Goal: Information Seeking & Learning: Check status

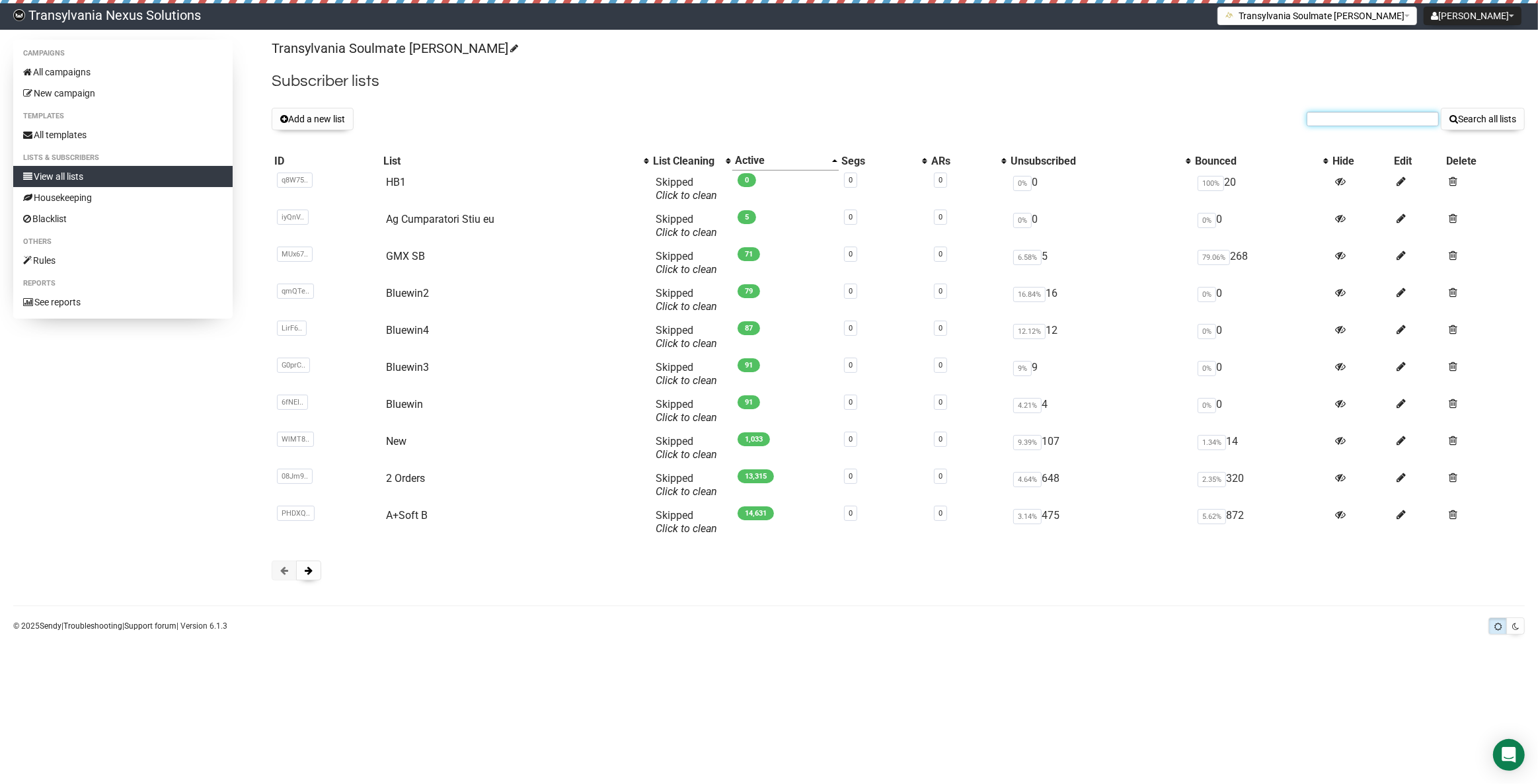
click at [1334, 124] on input "text" at bounding box center [1373, 119] width 133 height 15
paste input "sabinepehl@gmail.com"
type input "sabinepehl@gmail.com"
click at [1481, 122] on button "Search all lists" at bounding box center [1483, 119] width 84 height 23
click at [1340, 133] on div "Transylvania Soulmate [PERSON_NAME] Subscriber lists Add a new list Search all …" at bounding box center [898, 316] width 1253 height 554
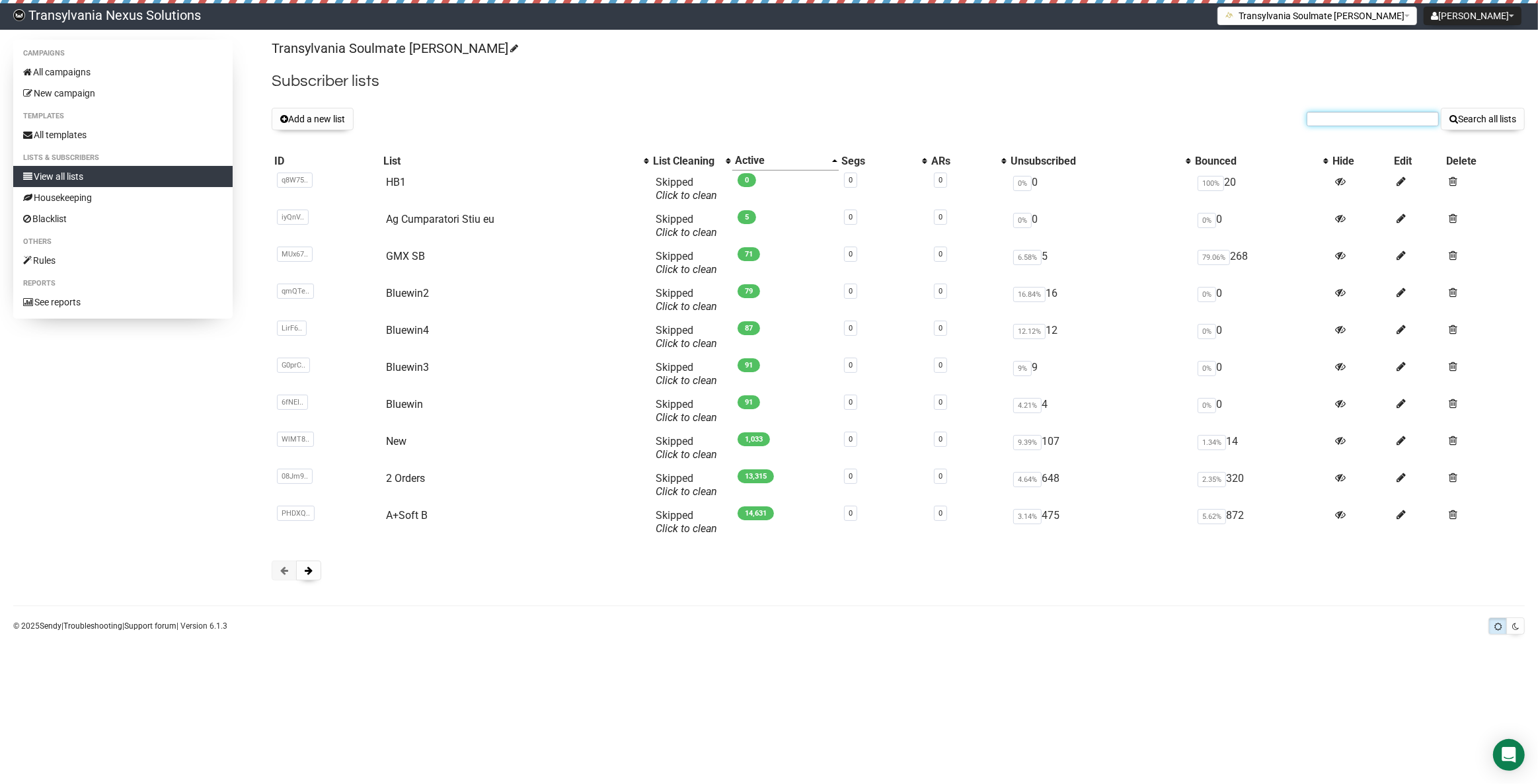
click at [1338, 125] on input "text" at bounding box center [1373, 119] width 133 height 15
paste input "moninbox3@sunrise.ch"
type input "moninbox3@sunrise.ch"
click at [1491, 128] on button "Search all lists" at bounding box center [1483, 119] width 84 height 23
paste input "martina.schwarz19964@gmail.com"
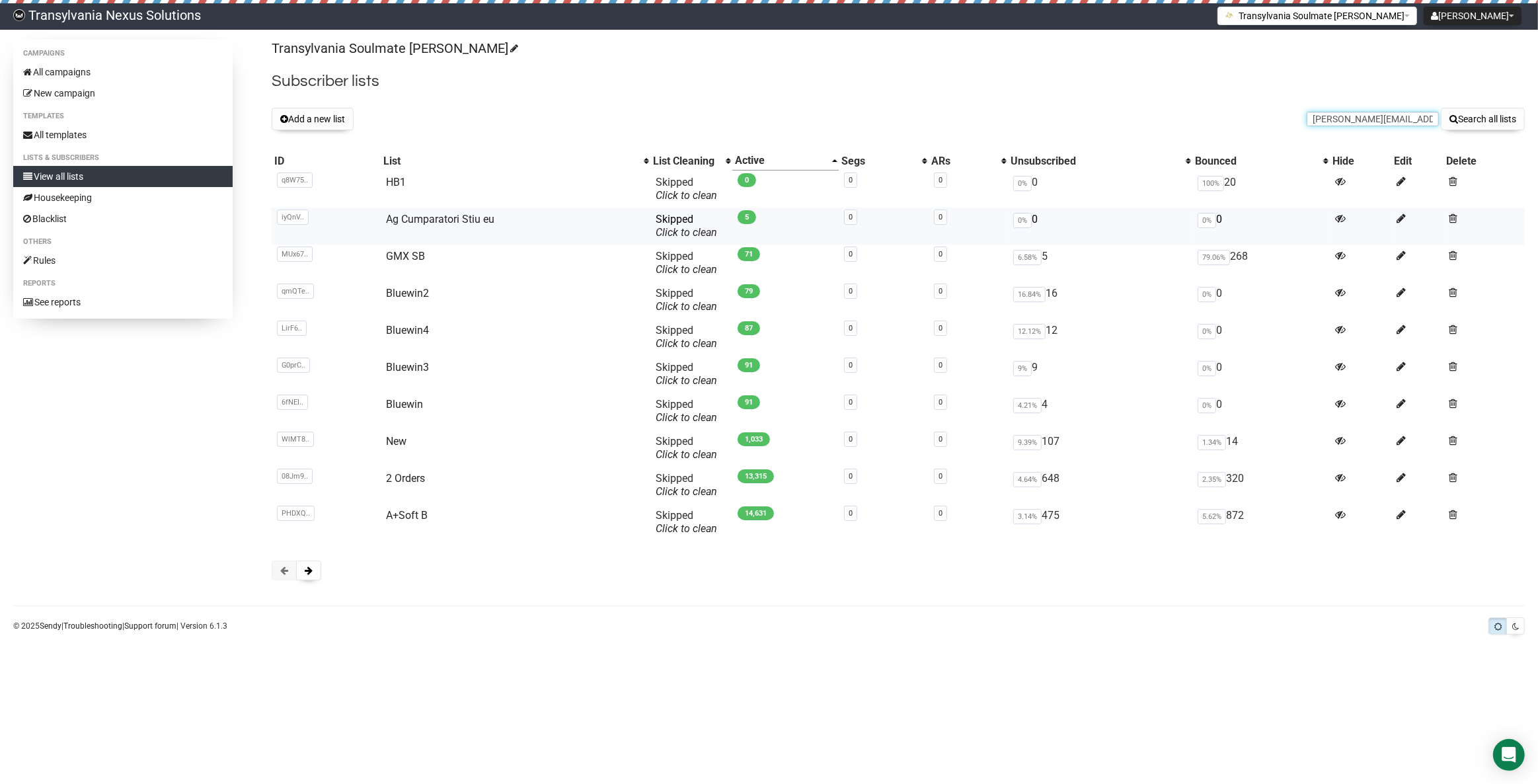
scroll to position [0, 27]
type input "martina.schwarz19964@gmail.com"
click at [1474, 114] on button "Search all lists" at bounding box center [1483, 119] width 84 height 23
click at [398, 477] on link "2 Orders" at bounding box center [406, 477] width 39 height 12
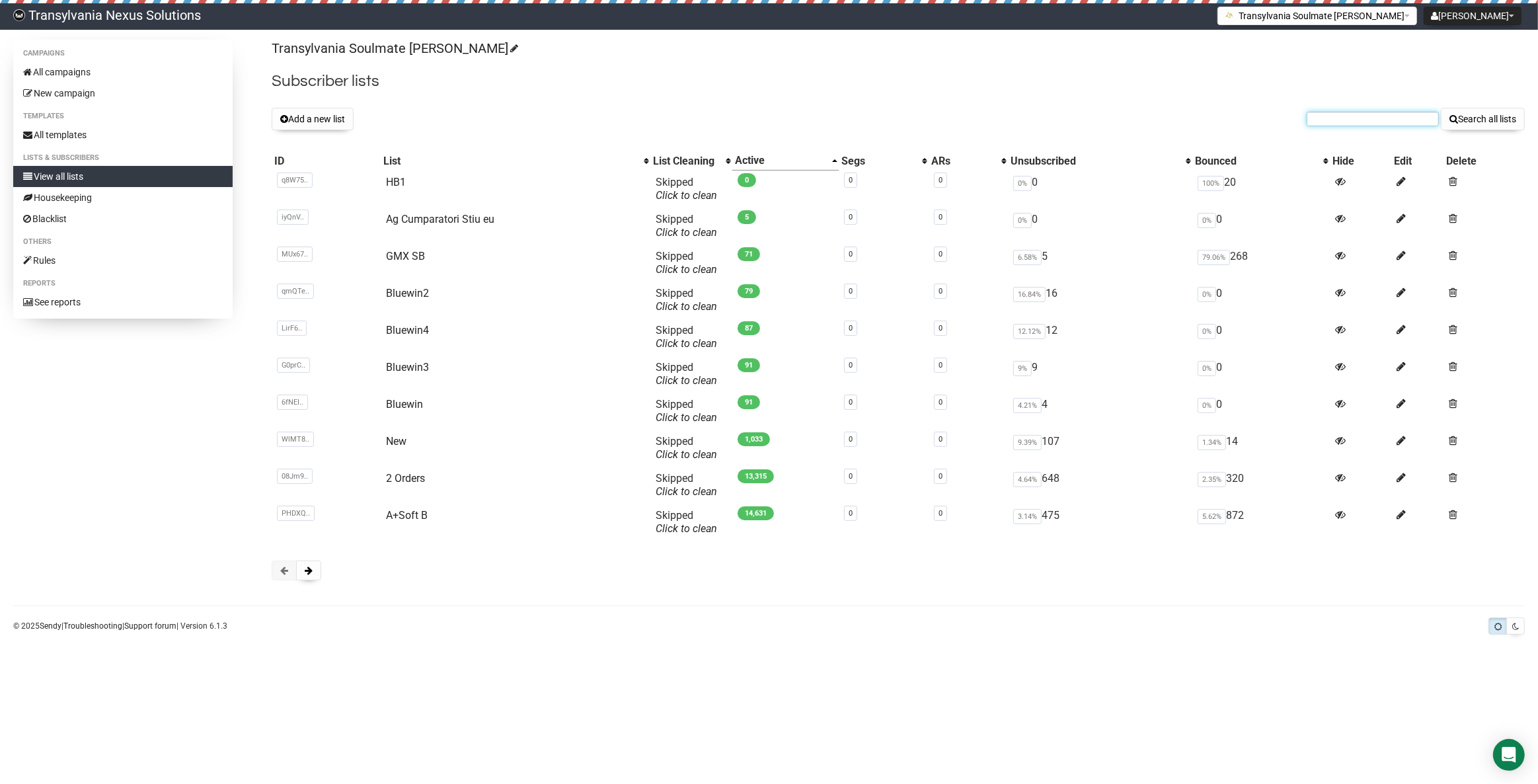
paste input "[PERSON_NAME][EMAIL_ADDRESS][DOMAIN_NAME]"
type input "martina.schwarz19964@gmail.com"
click at [1492, 120] on button "Search all lists" at bounding box center [1483, 119] width 84 height 23
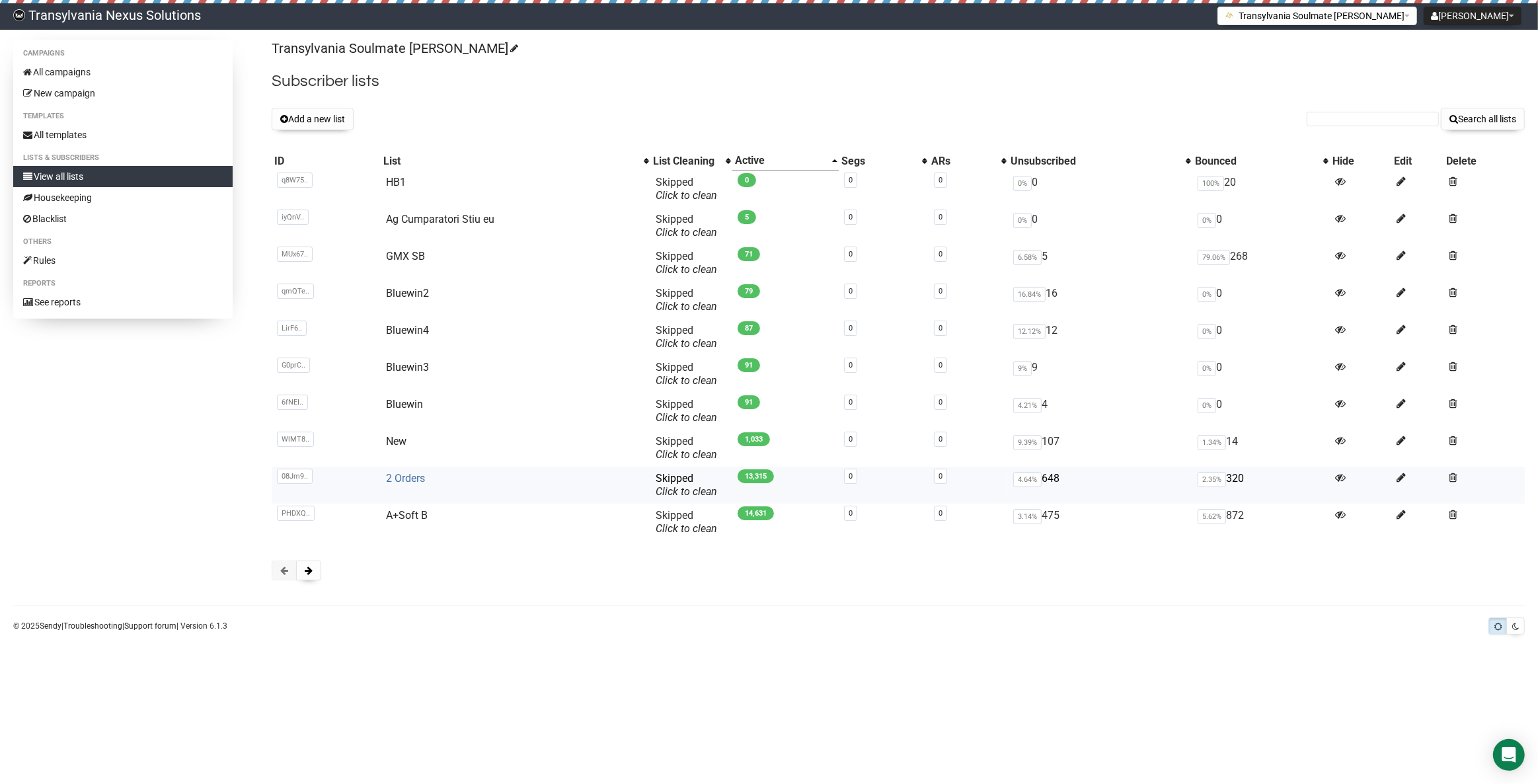
click at [408, 475] on link "2 Orders" at bounding box center [406, 477] width 39 height 12
click at [1363, 120] on input "text" at bounding box center [1373, 119] width 133 height 15
paste input "nadine.wengenmayr@gmail.com"
type input "nadine.wengenmayr@gmail.com"
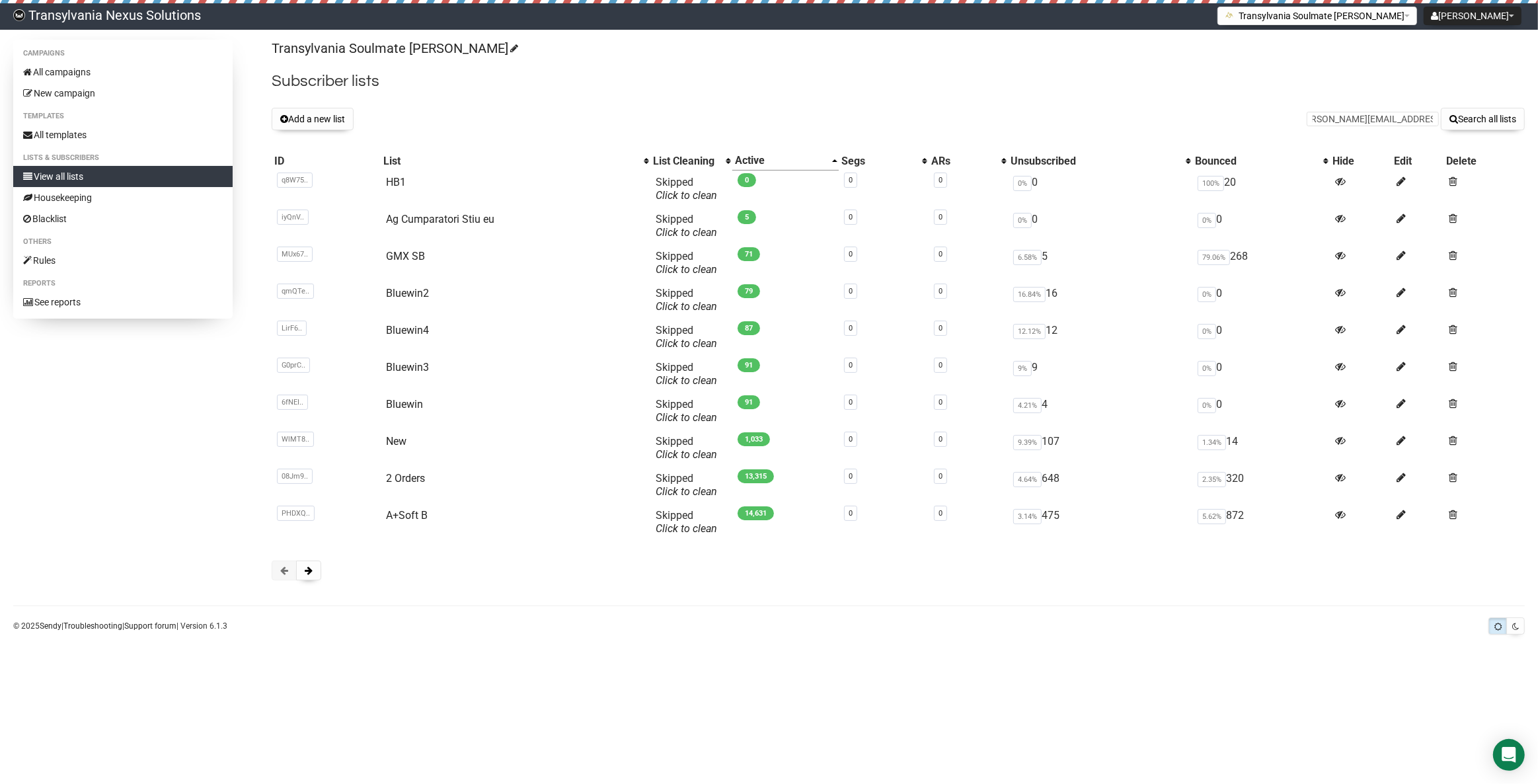
click at [1488, 133] on div "Transylvania Soulmate Decoder Subscriber lists Add a new list nadine.wengenmayr…" at bounding box center [898, 316] width 1253 height 554
click at [1485, 125] on button "Search all lists" at bounding box center [1483, 119] width 84 height 23
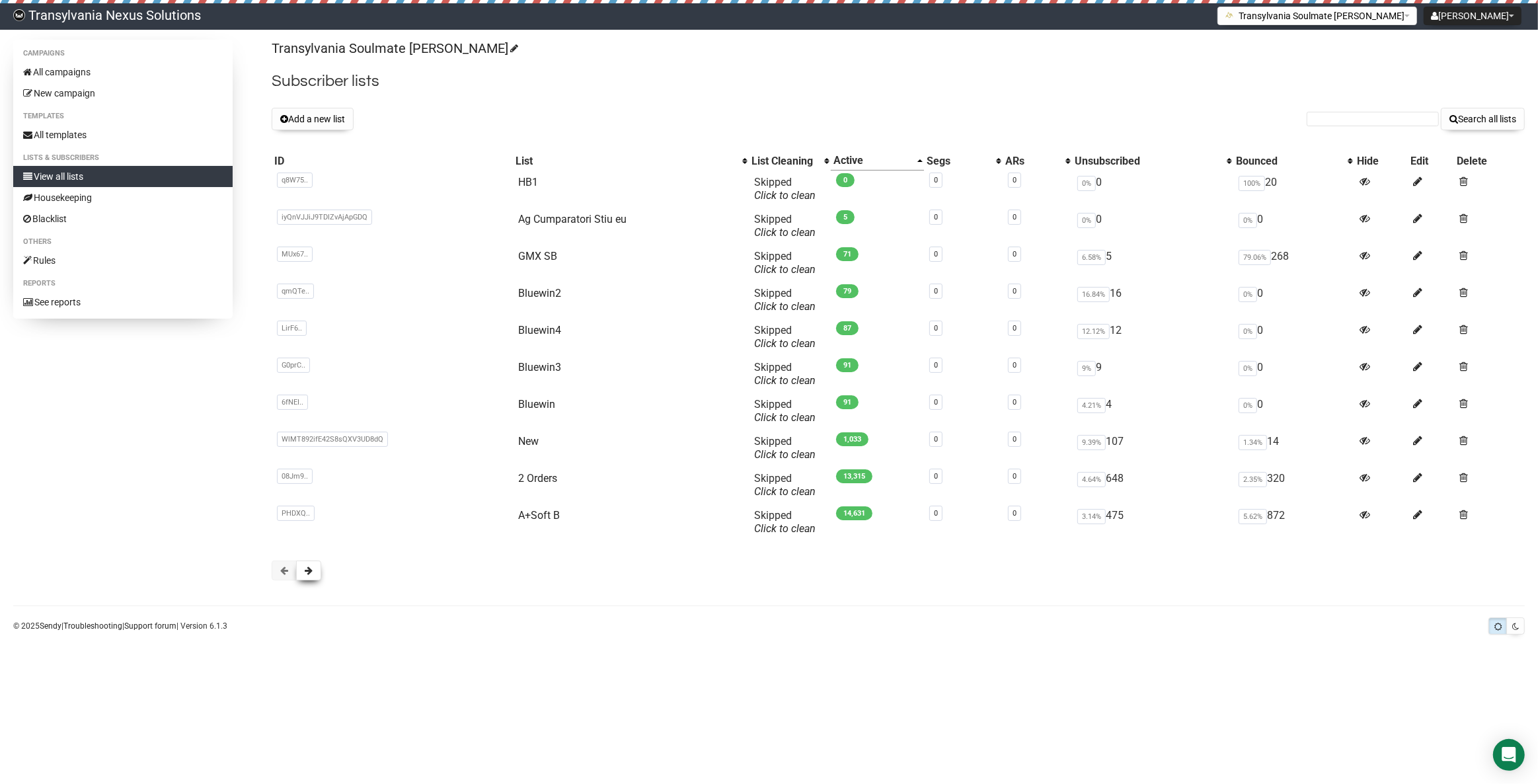
click at [316, 566] on button at bounding box center [308, 570] width 25 height 20
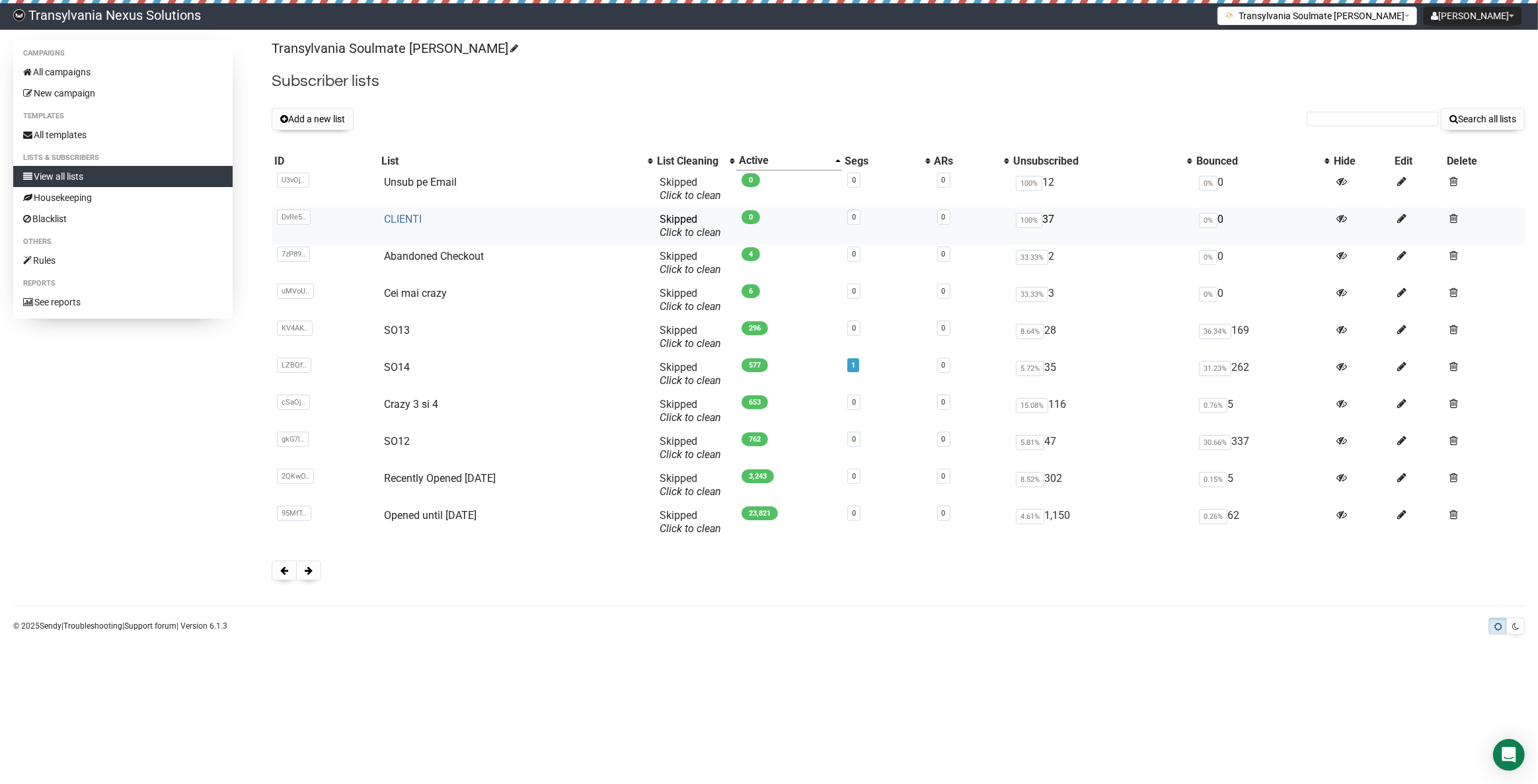
click at [408, 220] on link "CLIENTI" at bounding box center [403, 219] width 37 height 12
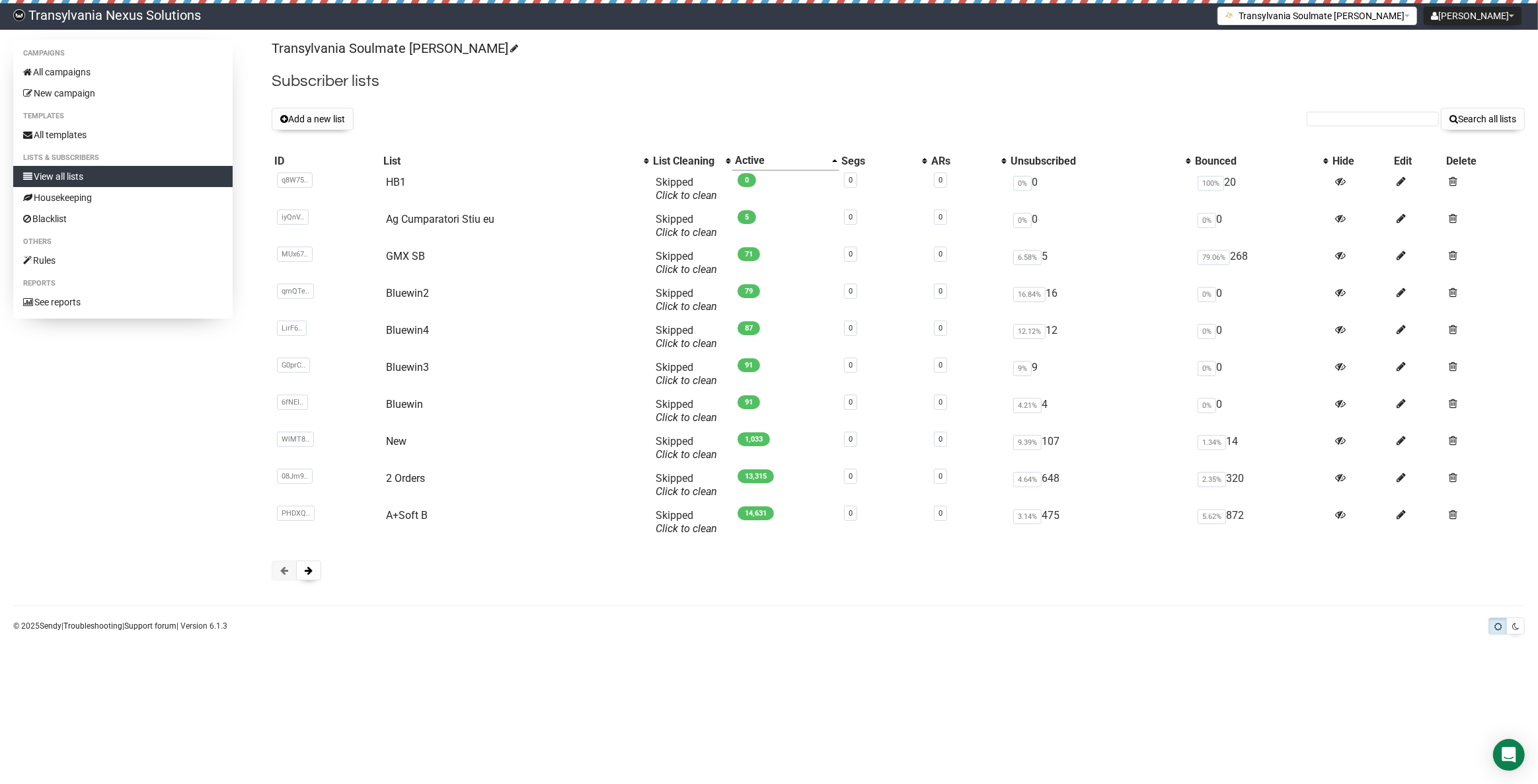
click at [1350, 134] on div "Transylvania Soulmate Decoder Subscriber lists Add a new list Search all lists …" at bounding box center [898, 316] width 1253 height 554
drag, startPoint x: 1348, startPoint y: 127, endPoint x: 1323, endPoint y: 118, distance: 26.6
click at [1323, 118] on input "text" at bounding box center [1373, 119] width 133 height 15
paste input "nadine.wengenmayr@gmail.com"
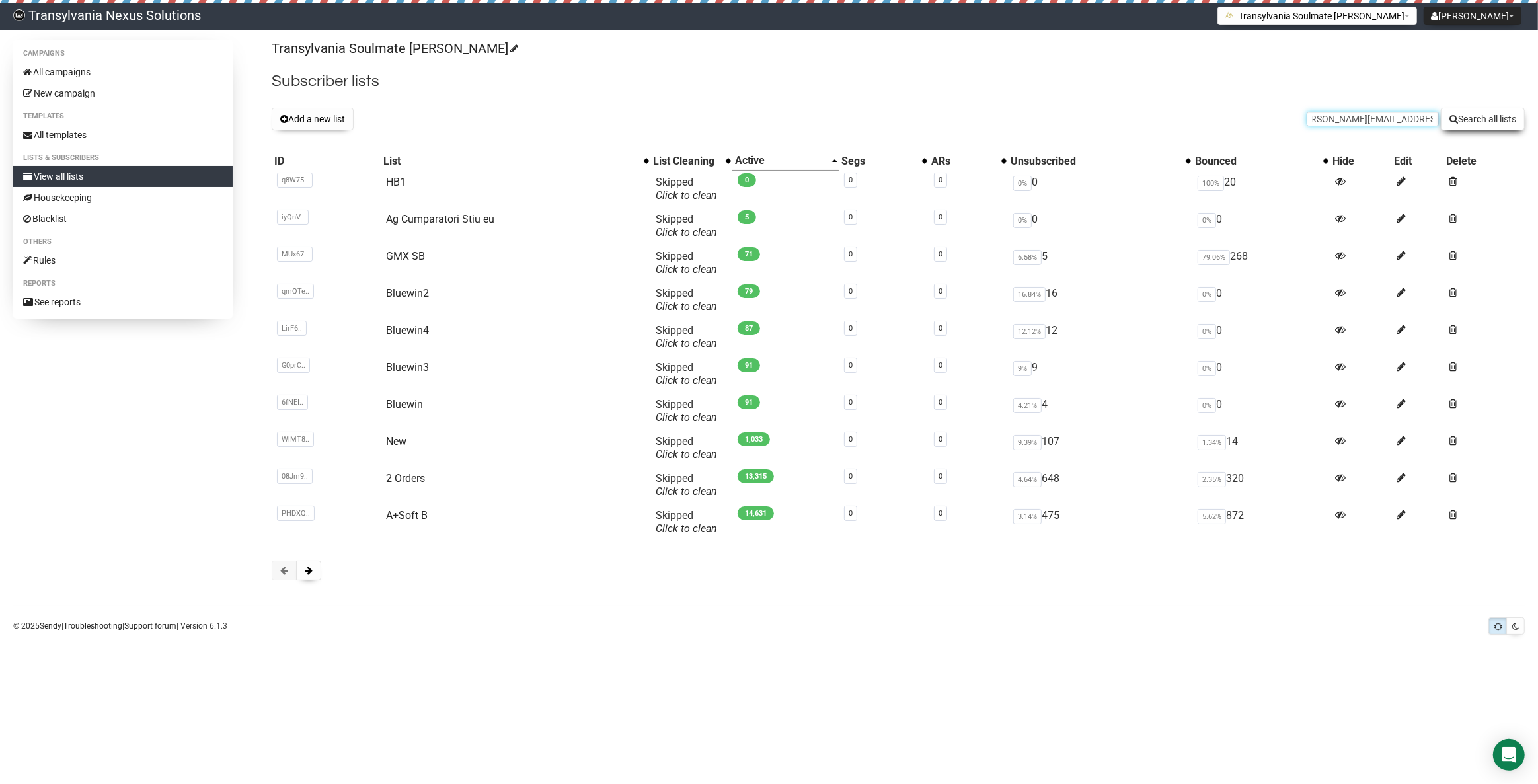
type input "nadine.wengenmayr@gmail.com"
click at [1482, 119] on button "Search all lists" at bounding box center [1483, 119] width 84 height 23
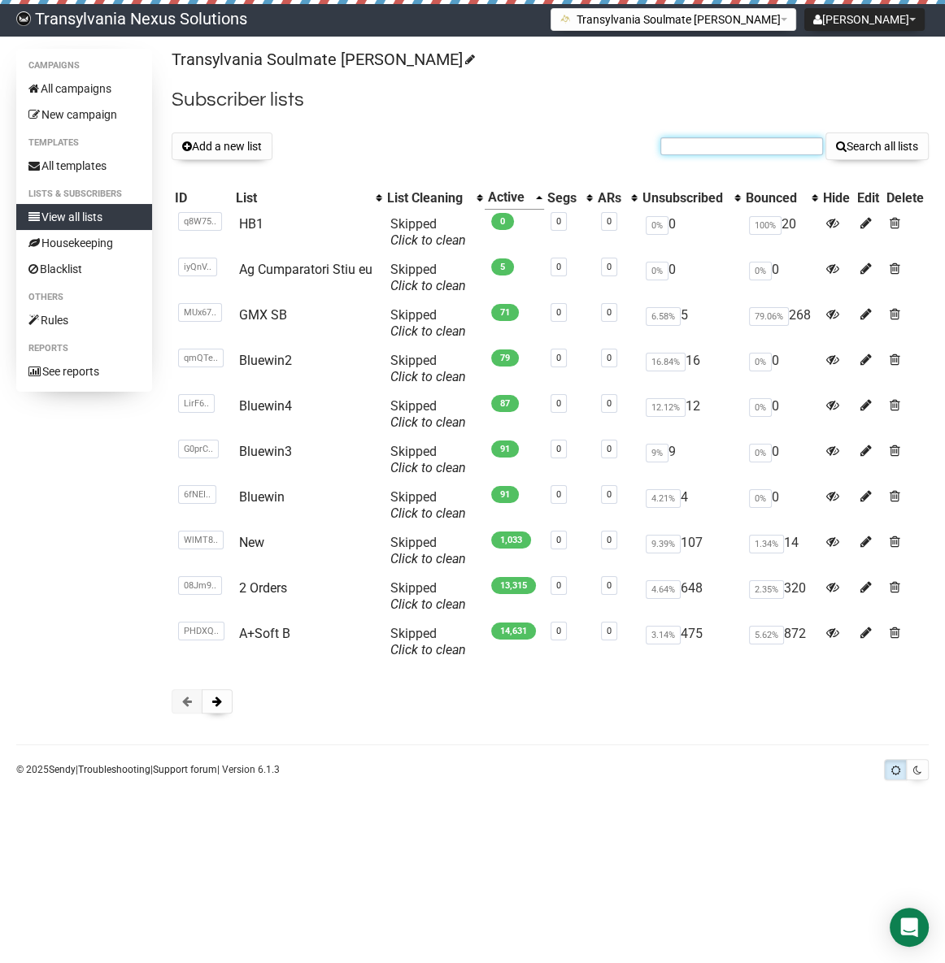
click at [704, 146] on input "text" at bounding box center [741, 146] width 163 height 18
paste input "[EMAIL_ADDRESS][DOMAIN_NAME]"
type input "plinsbaecker@gmx.de"
click at [872, 141] on button "Search all lists" at bounding box center [876, 146] width 103 height 28
paste input "[EMAIL_ADDRESS][DOMAIN_NAME]"
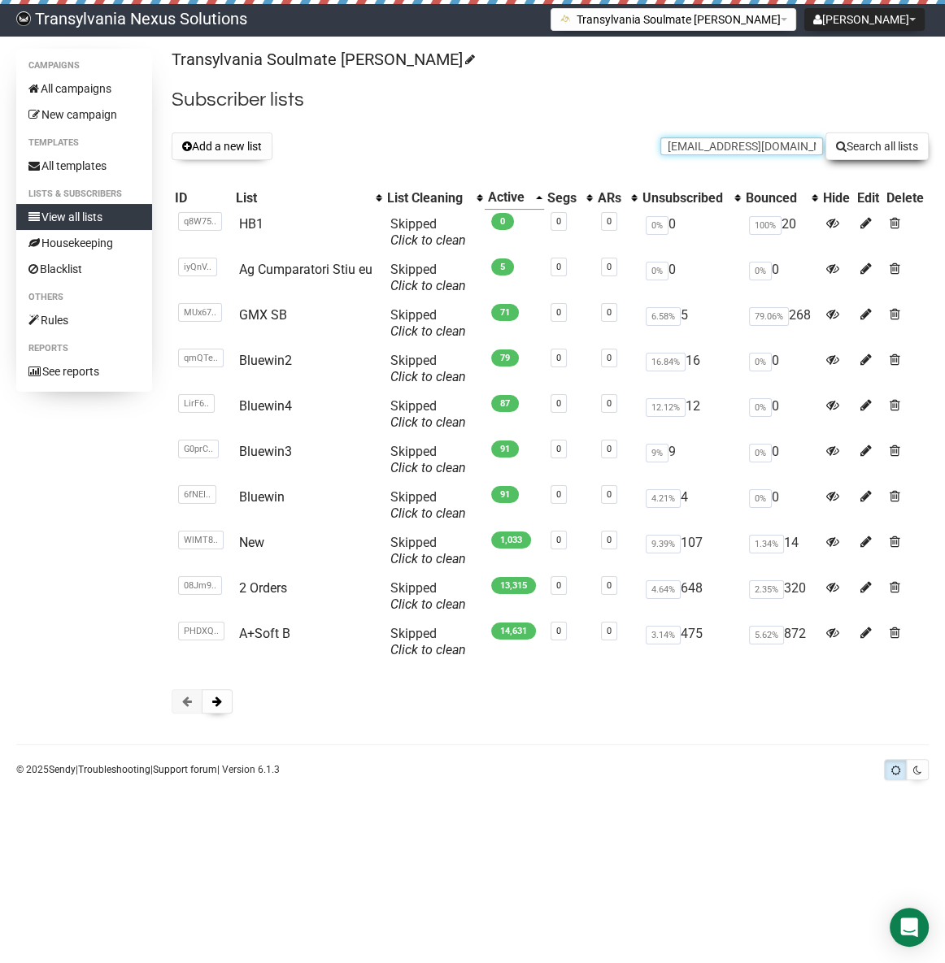
type input "timdunja@aol.com"
click at [872, 135] on button "Search all lists" at bounding box center [876, 146] width 103 height 28
click at [666, 156] on form "Search all lists" at bounding box center [794, 146] width 268 height 28
paste input "[EMAIL_ADDRESS][DOMAIN_NAME]"
type input "[EMAIL_ADDRESS][DOMAIN_NAME]"
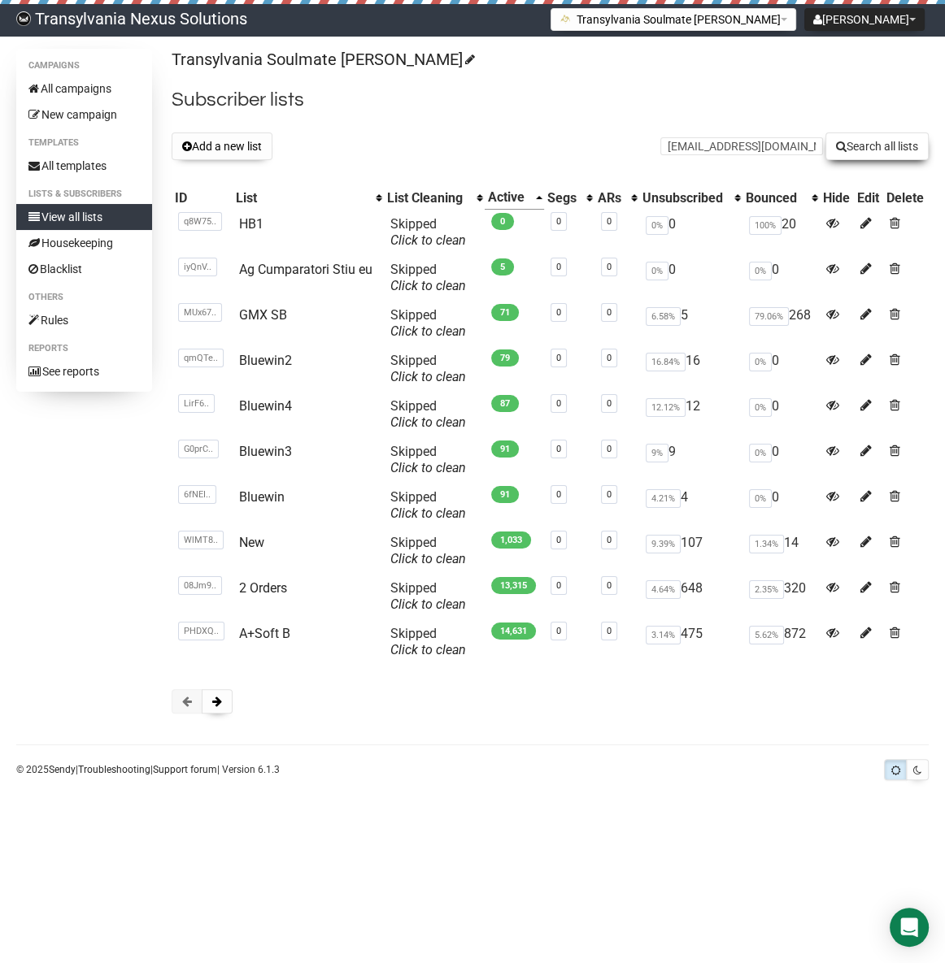
click at [862, 152] on button "Search all lists" at bounding box center [876, 146] width 103 height 28
paste input "engel310567@gmx.de"
type input "engel310567@gmx.de"
click at [863, 150] on button "Search all lists" at bounding box center [876, 146] width 103 height 28
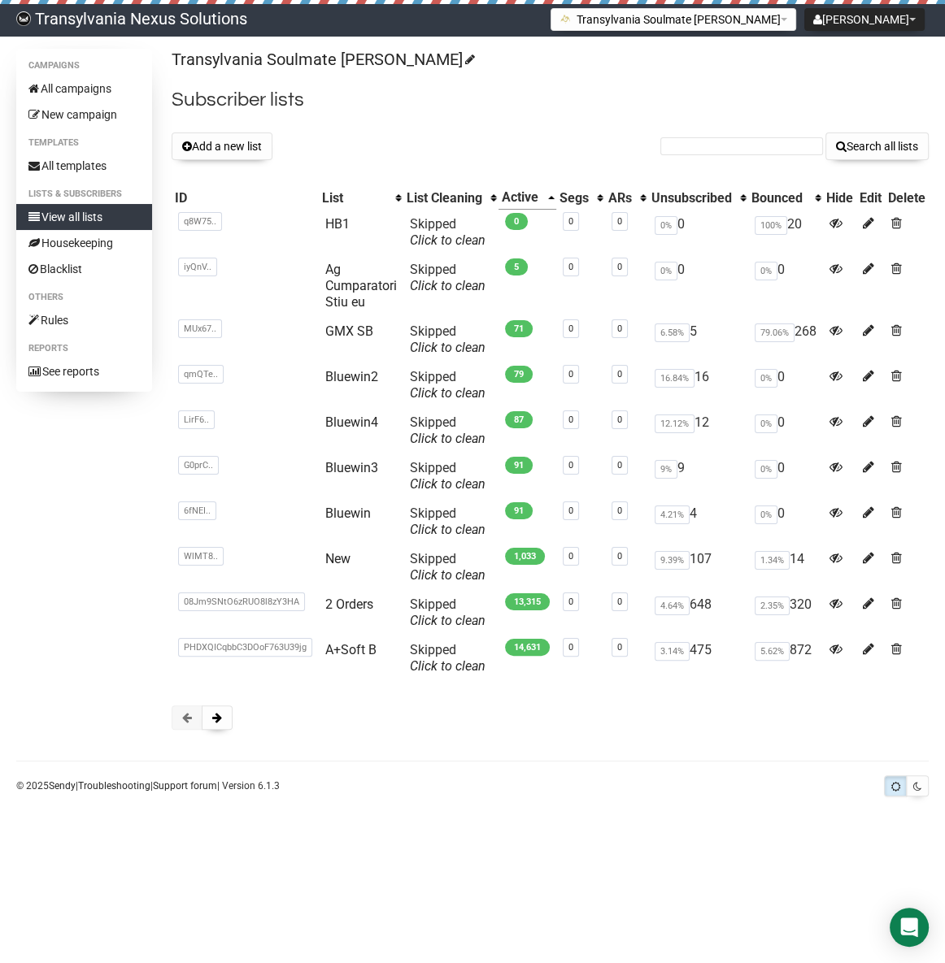
drag, startPoint x: 417, startPoint y: 791, endPoint x: 386, endPoint y: 710, distance: 87.0
click at [419, 780] on div "Campaigns All campaigns New campaign Templates All templates Lists & subscriber…" at bounding box center [472, 426] width 945 height 754
click at [341, 559] on link "New" at bounding box center [337, 558] width 25 height 15
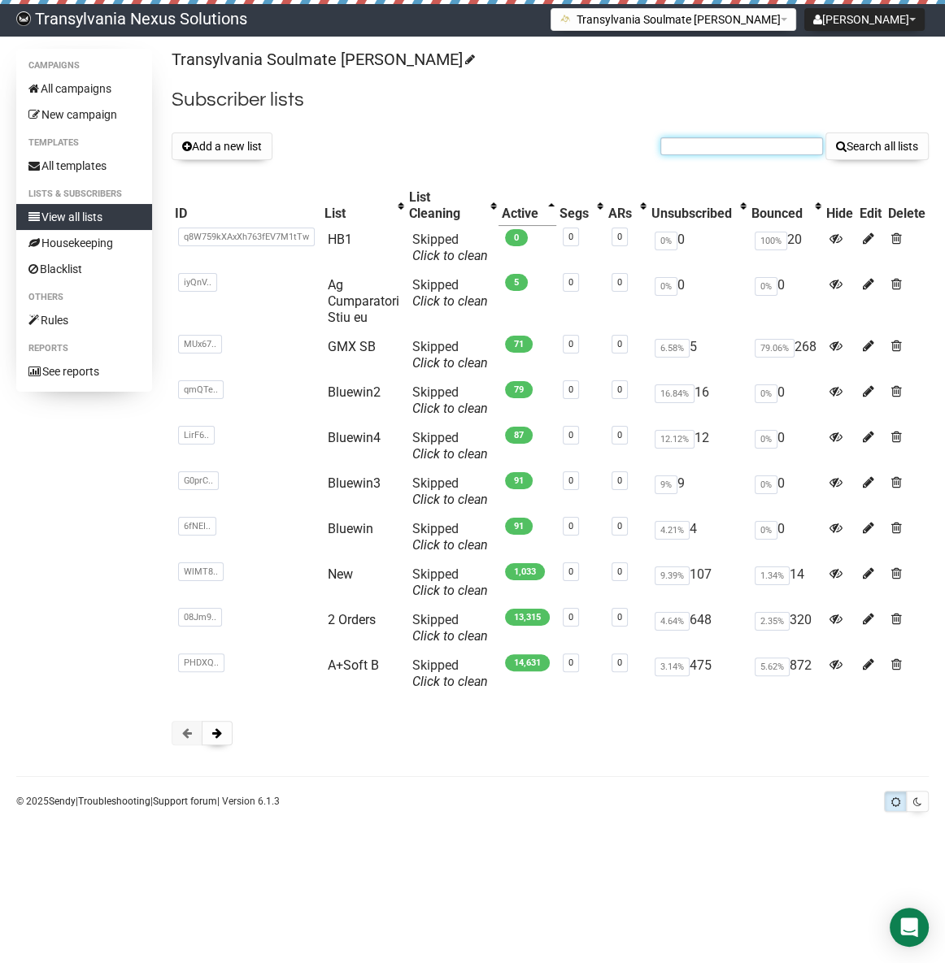
click at [727, 150] on input "text" at bounding box center [741, 146] width 163 height 18
paste input "[EMAIL_ADDRESS][DOMAIN_NAME]"
type input "[EMAIL_ADDRESS][DOMAIN_NAME]"
click at [849, 149] on button "Search all lists" at bounding box center [876, 146] width 103 height 28
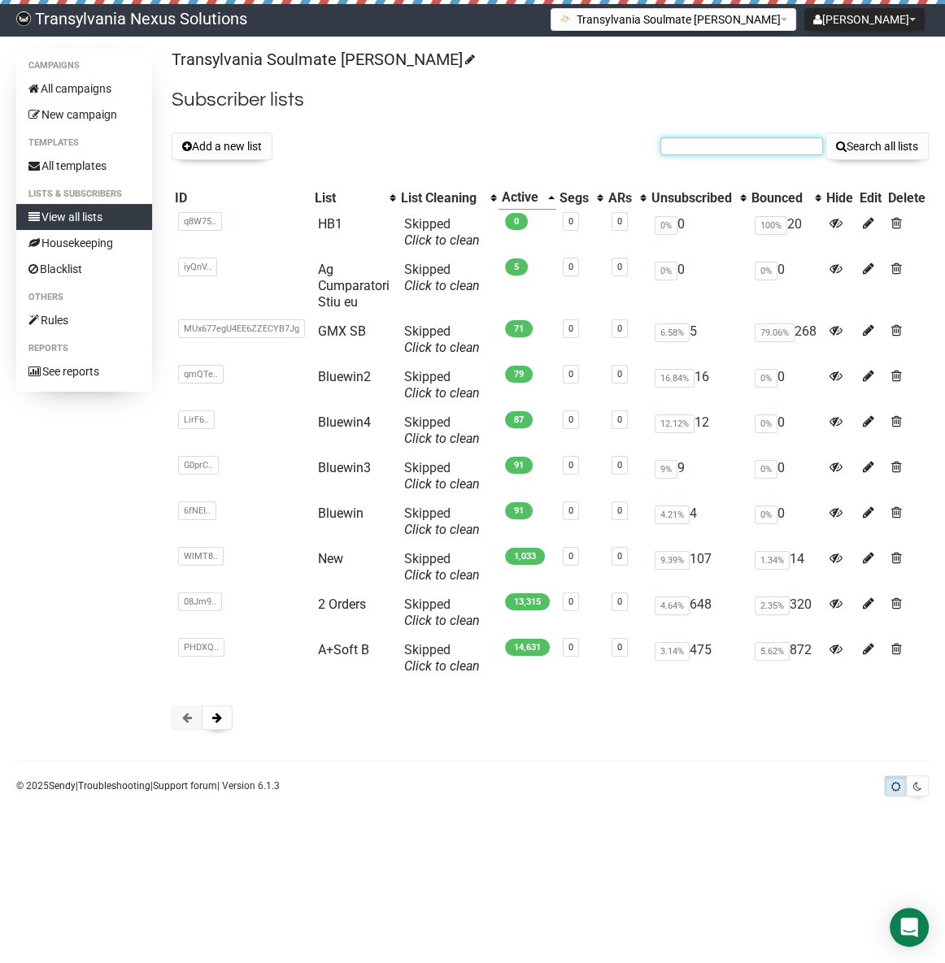
click at [681, 153] on input "text" at bounding box center [741, 146] width 163 height 18
paste input "[PERSON_NAME][EMAIL_ADDRESS][DOMAIN_NAME]"
type input "[PERSON_NAME][EMAIL_ADDRESS][DOMAIN_NAME]"
click at [845, 150] on button "Search all lists" at bounding box center [876, 146] width 103 height 28
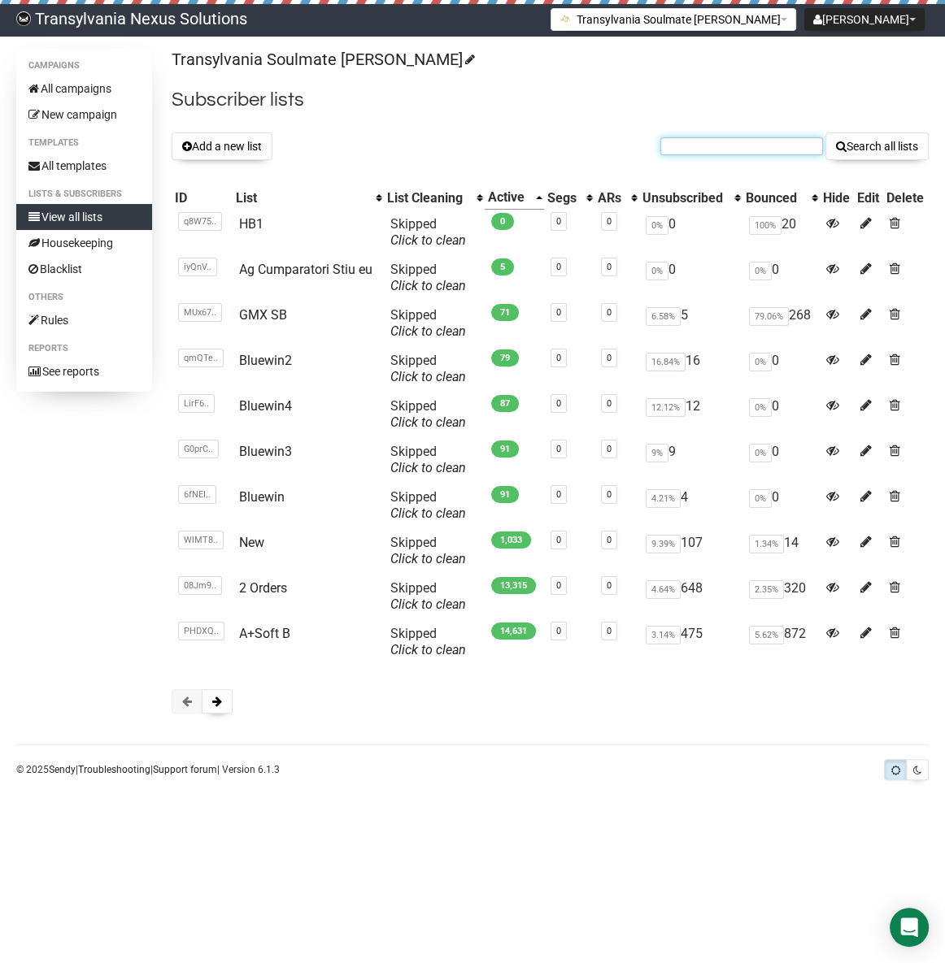
click at [719, 146] on input "text" at bounding box center [741, 146] width 163 height 18
paste input "[PERSON_NAME][EMAIL_ADDRESS][PERSON_NAME][DOMAIN_NAME]"
type input "barbara.kaupp@web.de"
click at [868, 145] on button "Search all lists" at bounding box center [876, 146] width 103 height 28
click at [679, 151] on input "text" at bounding box center [741, 146] width 163 height 18
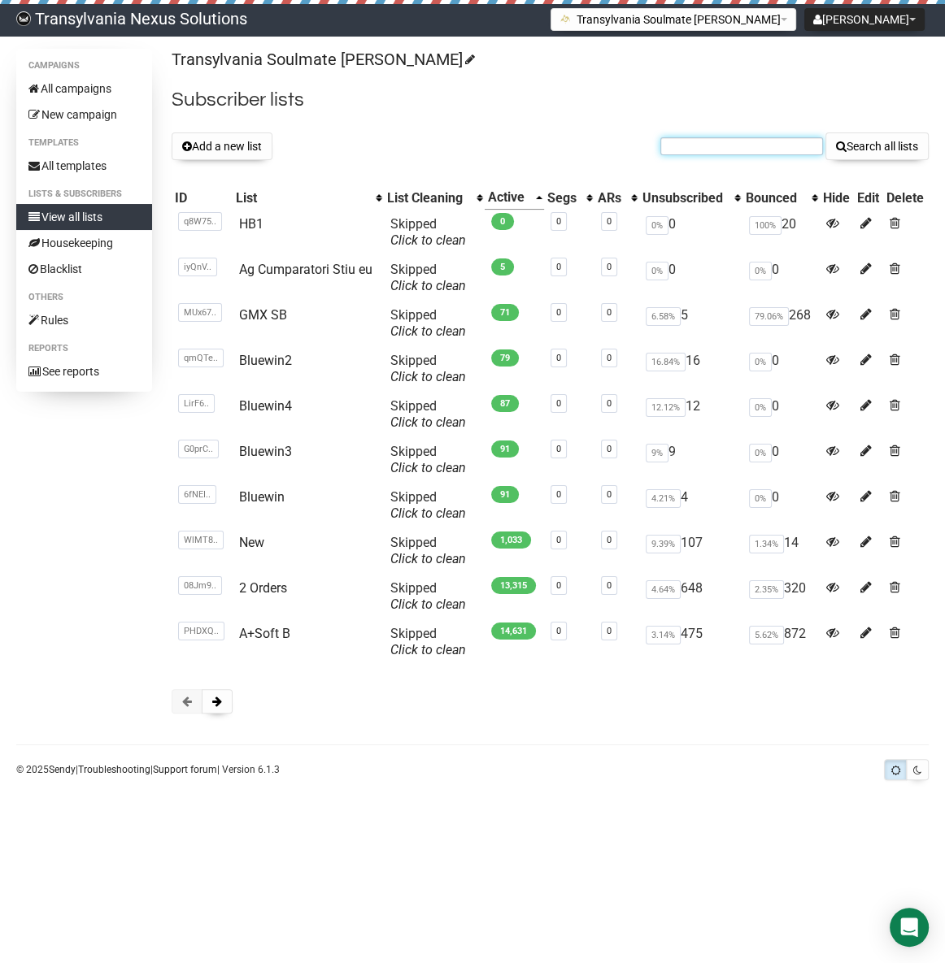
paste input "[EMAIL_ADDRESS][PERSON_NAME][DOMAIN_NAME]"
type input "[EMAIL_ADDRESS][PERSON_NAME][DOMAIN_NAME]"
click at [886, 140] on button "Search all lists" at bounding box center [876, 146] width 103 height 28
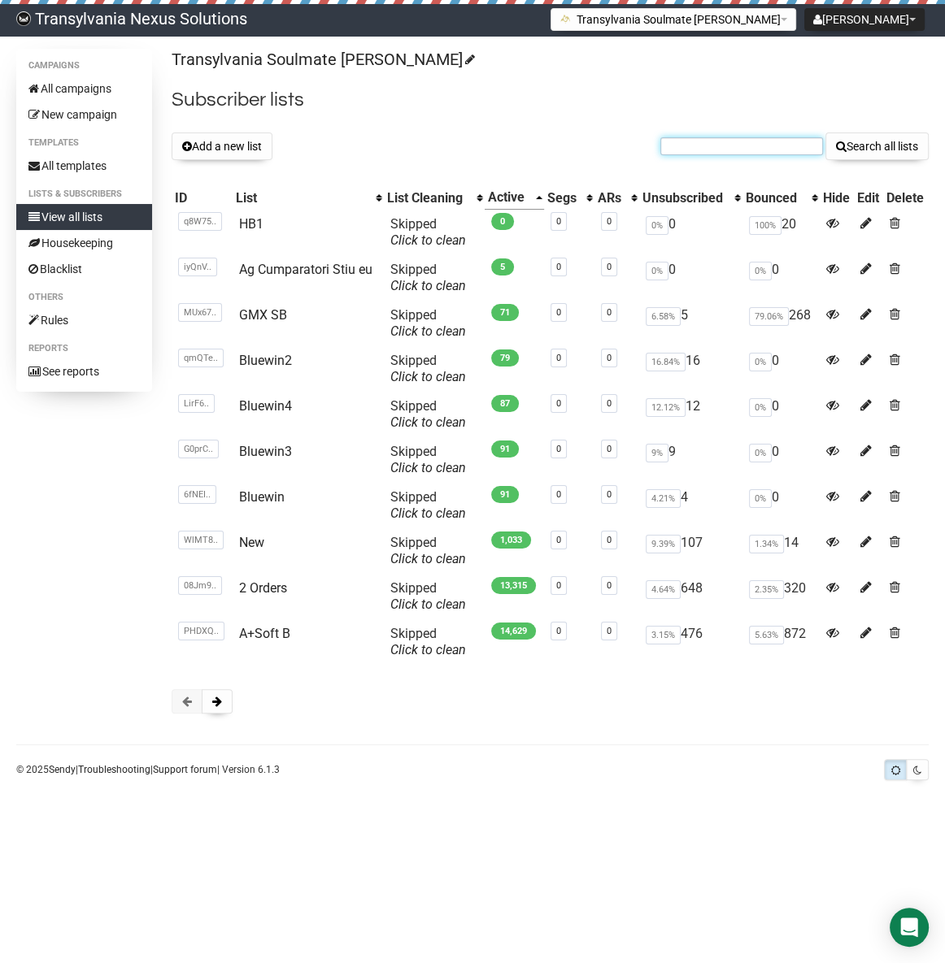
click at [683, 154] on form "Search all lists" at bounding box center [794, 146] width 268 height 28
drag, startPoint x: 683, startPoint y: 154, endPoint x: 661, endPoint y: 150, distance: 22.3
click at [661, 150] on input "text" at bounding box center [741, 146] width 163 height 18
paste input "kunibert@outlook.de"
type input "kunibert@outlook.de"
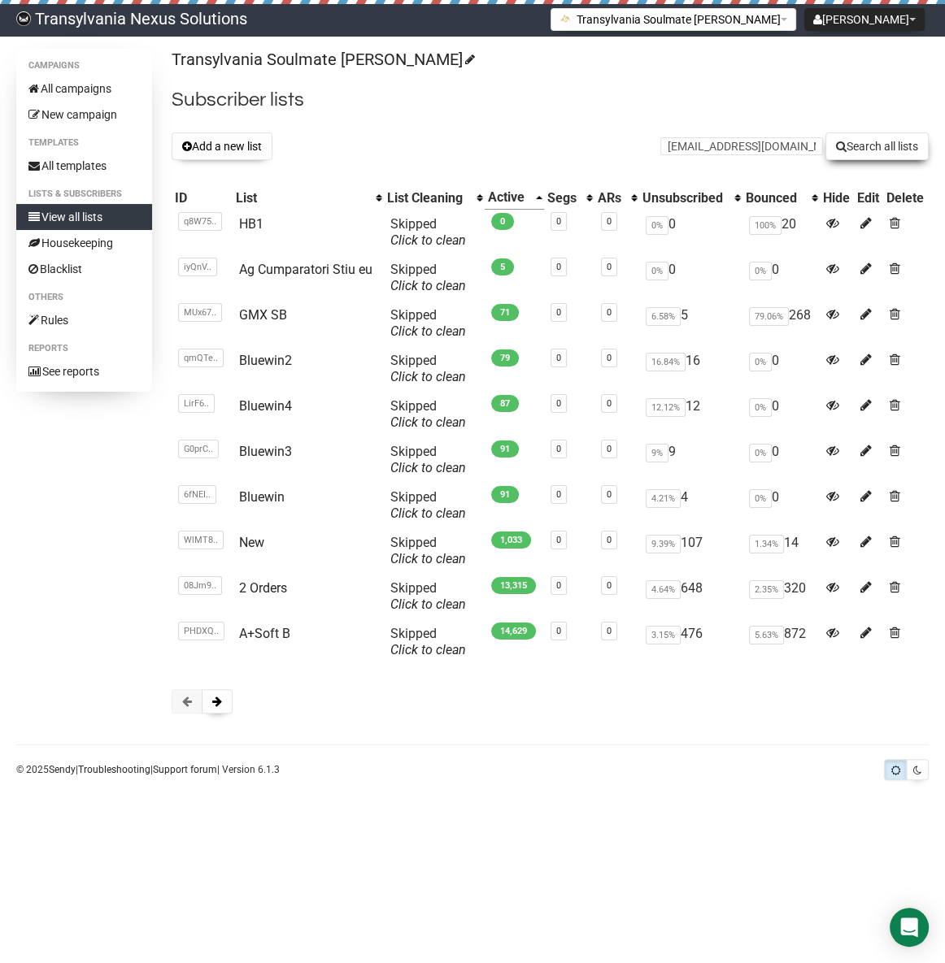
click at [853, 150] on button "Search all lists" at bounding box center [876, 146] width 103 height 28
click at [248, 555] on td "New" at bounding box center [307, 551] width 151 height 46
click at [240, 546] on link "New" at bounding box center [251, 542] width 25 height 15
click at [735, 140] on input "text" at bounding box center [741, 146] width 163 height 18
paste input "[EMAIL_ADDRESS][DOMAIN_NAME]"
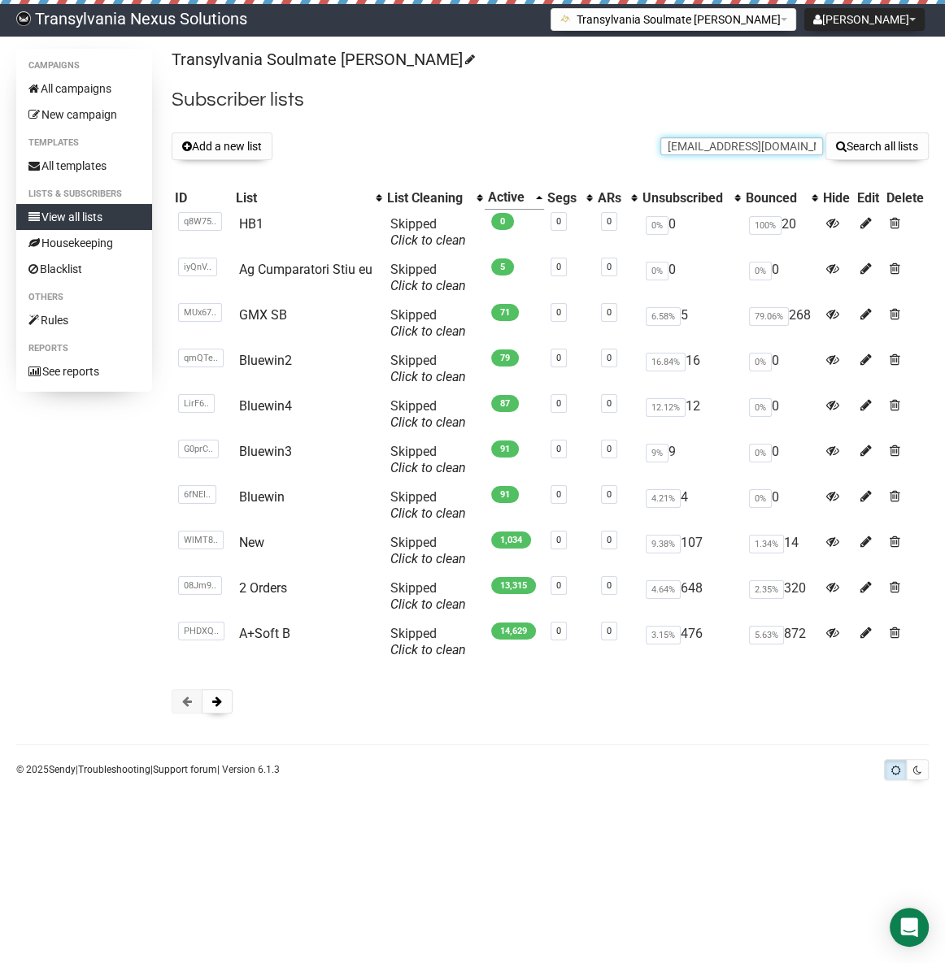
type input "[EMAIL_ADDRESS][DOMAIN_NAME]"
click at [852, 160] on div "Transylvania Soulmate [PERSON_NAME] Subscriber lists Add a new list [EMAIL_ADDR…" at bounding box center [550, 389] width 757 height 681
click at [854, 148] on button "Search all lists" at bounding box center [876, 146] width 103 height 28
click at [720, 156] on form "Search all lists" at bounding box center [794, 146] width 268 height 28
click at [714, 151] on input "text" at bounding box center [741, 146] width 163 height 18
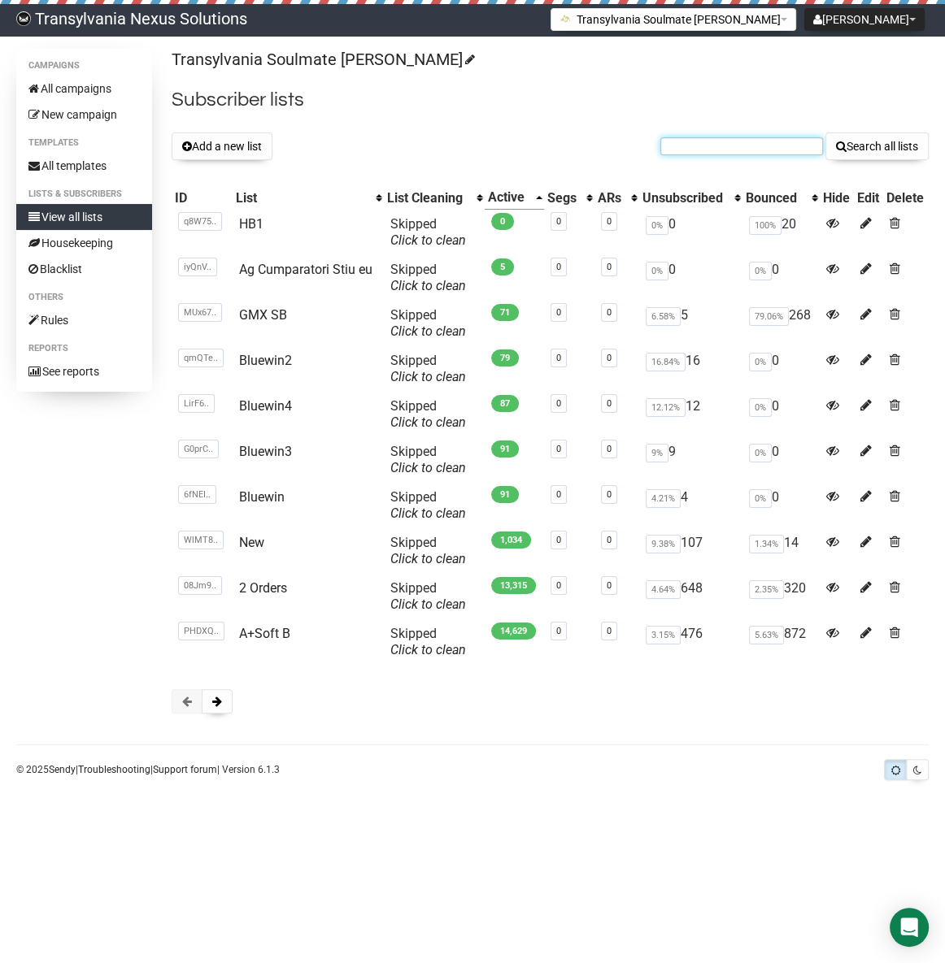
paste input "korina73@gmx.net"
type input "korina73@gmx.net"
drag, startPoint x: 880, startPoint y: 165, endPoint x: 875, endPoint y: 158, distance: 9.3
click at [880, 163] on div "Transylvania Soulmate Decoder Subscriber lists Add a new list korina73@gmx.net …" at bounding box center [550, 389] width 757 height 681
click at [875, 158] on button "Search all lists" at bounding box center [876, 146] width 103 height 28
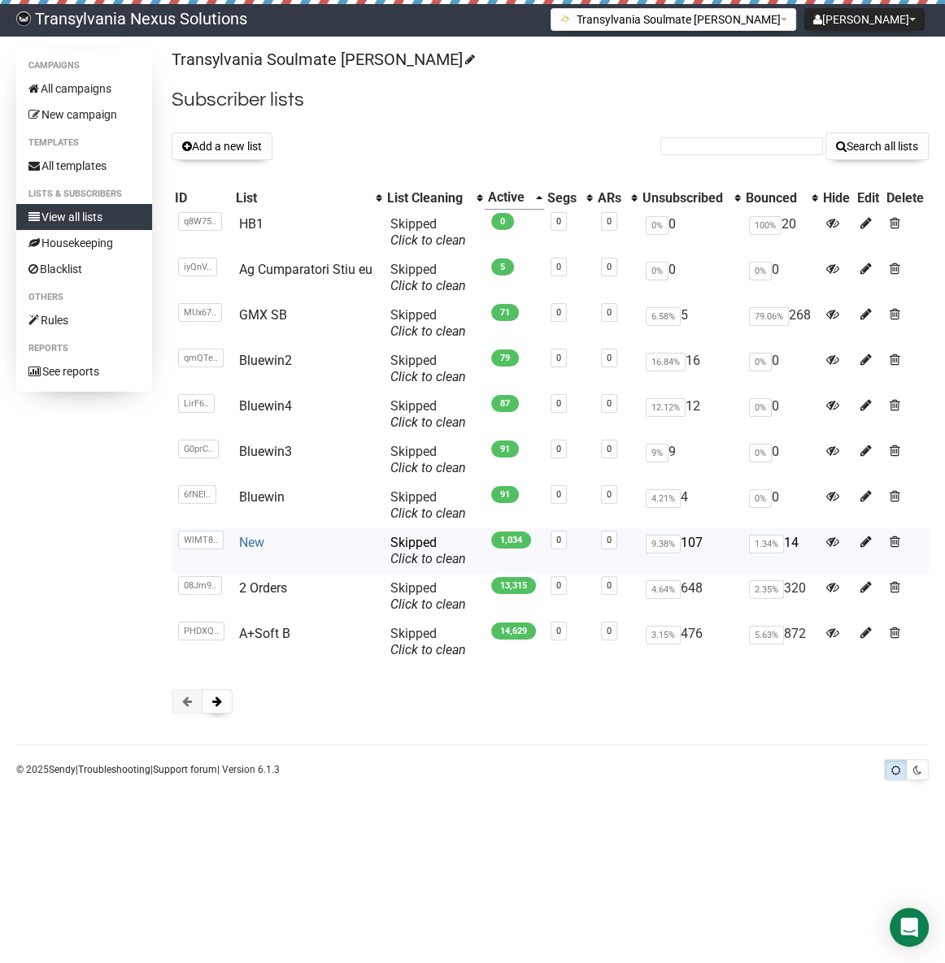
click at [250, 544] on link "New" at bounding box center [251, 542] width 25 height 15
click at [740, 136] on form "Search all lists" at bounding box center [794, 146] width 268 height 28
paste input "korina73@gmx.net"
type input "korina73@gmx.net"
click at [866, 147] on button "Search all lists" at bounding box center [876, 146] width 103 height 28
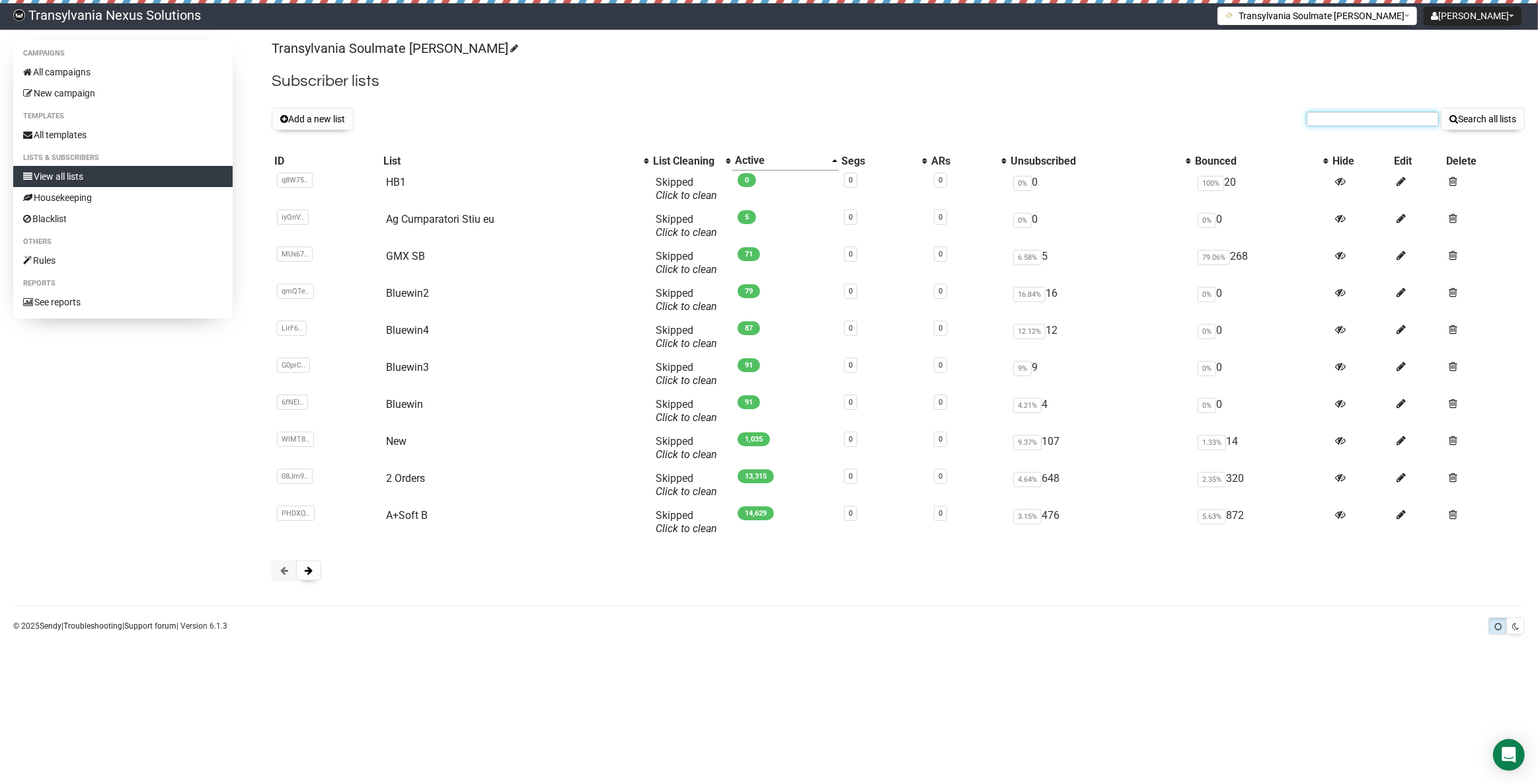
click at [1330, 119] on input "text" at bounding box center [1373, 119] width 133 height 15
paste input "corinne.lanz@gmx.ch"
type input "corinne.lanz@gmx.ch"
click at [1500, 120] on button "Search all lists" at bounding box center [1483, 119] width 84 height 23
click at [314, 573] on button at bounding box center [308, 570] width 25 height 20
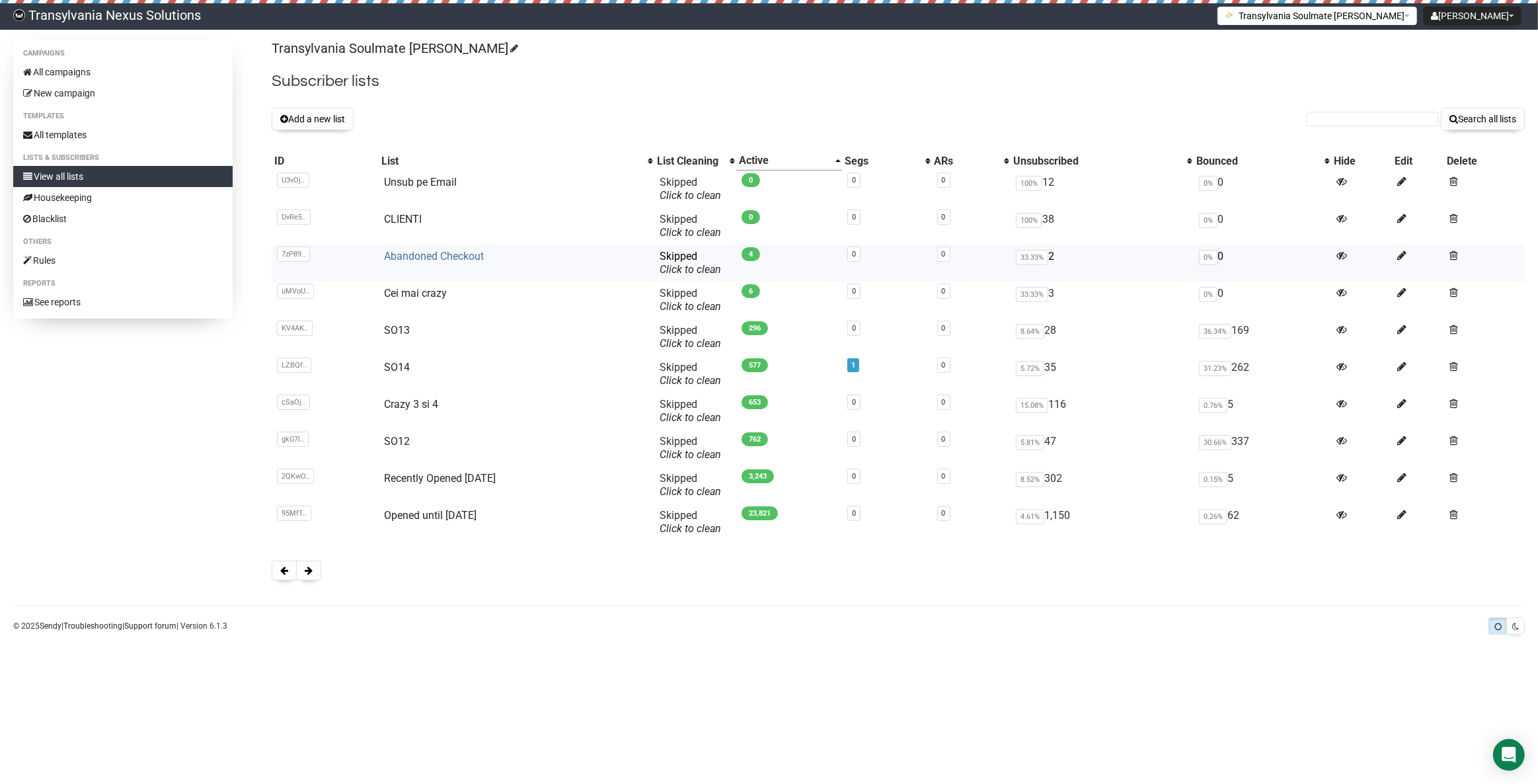
click at [448, 250] on link "Abandoned Checkout" at bounding box center [434, 255] width 100 height 12
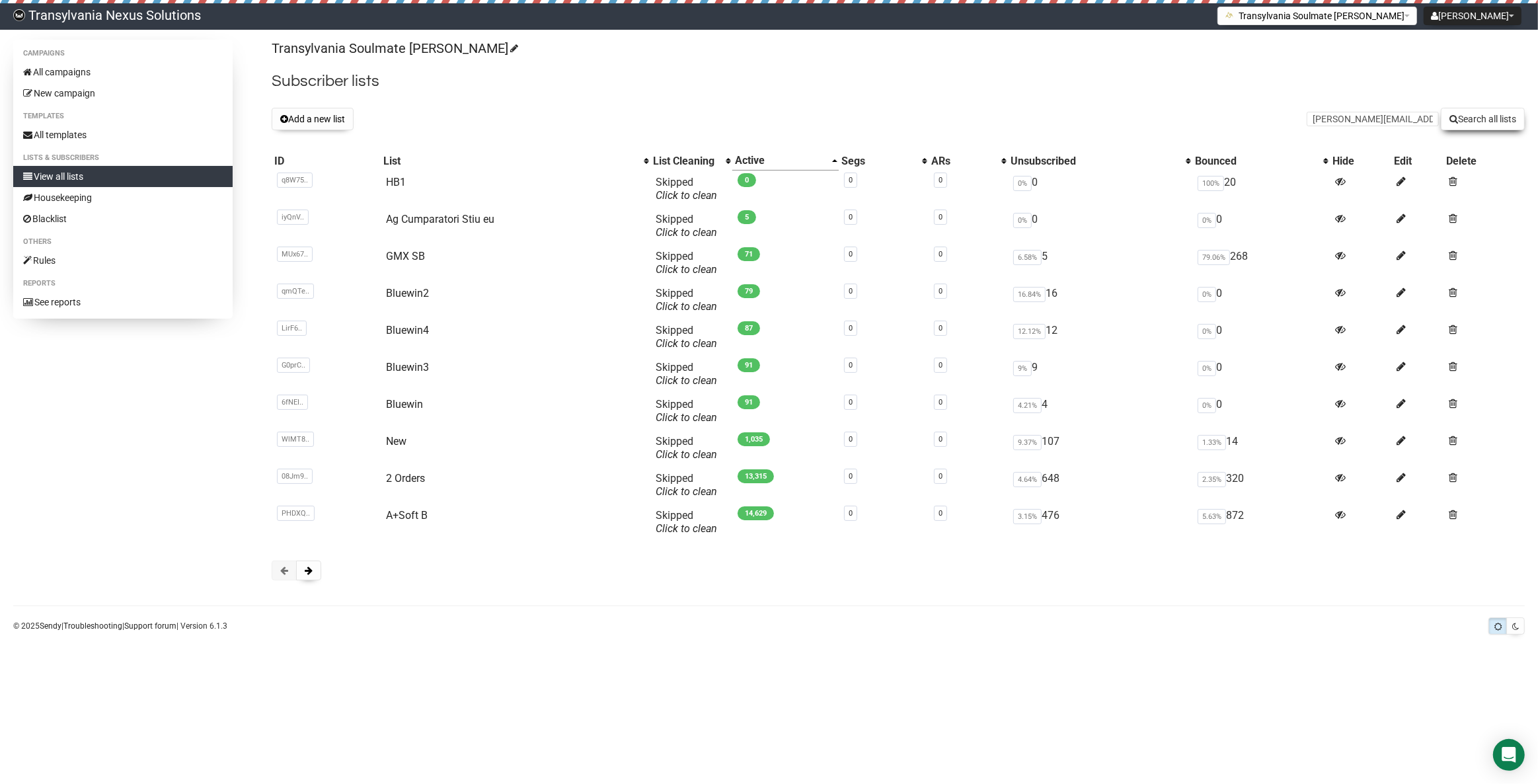
type input "[PERSON_NAME][EMAIL_ADDRESS][PERSON_NAME][DOMAIN_NAME]"
click at [1464, 118] on button "Search all lists" at bounding box center [1483, 119] width 84 height 23
drag, startPoint x: 0, startPoint y: 0, endPoint x: 1344, endPoint y: 119, distance: 1349.3
click at [1346, 123] on input "text" at bounding box center [1373, 119] width 133 height 15
paste input "[EMAIL_ADDRESS][DOMAIN_NAME]"
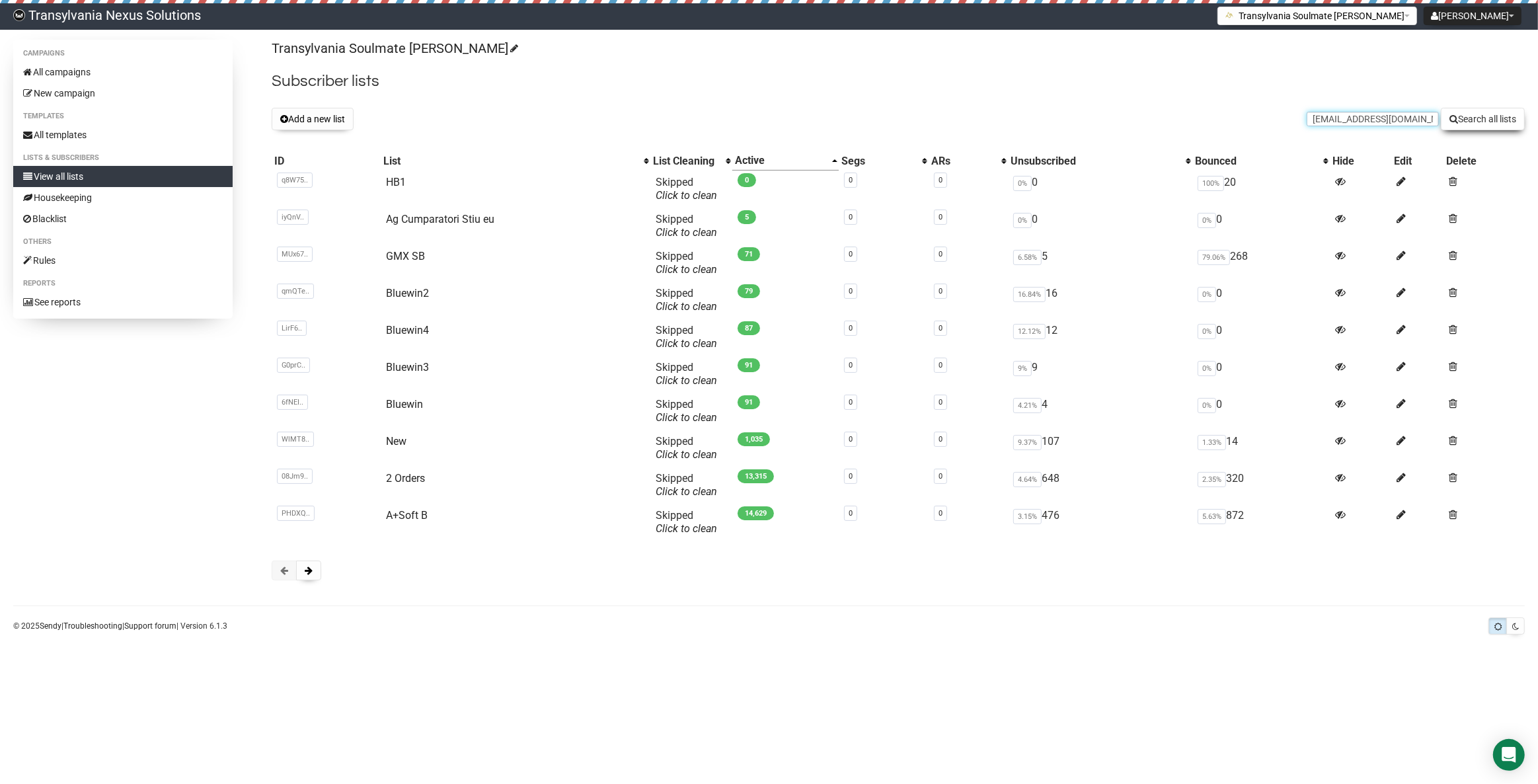
type input "lashesandmore@web.de"
click at [1472, 127] on button "Search all lists" at bounding box center [1483, 119] width 84 height 23
click at [394, 436] on link "New" at bounding box center [396, 441] width 20 height 12
click at [1344, 123] on input "text" at bounding box center [1373, 119] width 133 height 15
paste input "lashesandmore@web.de"
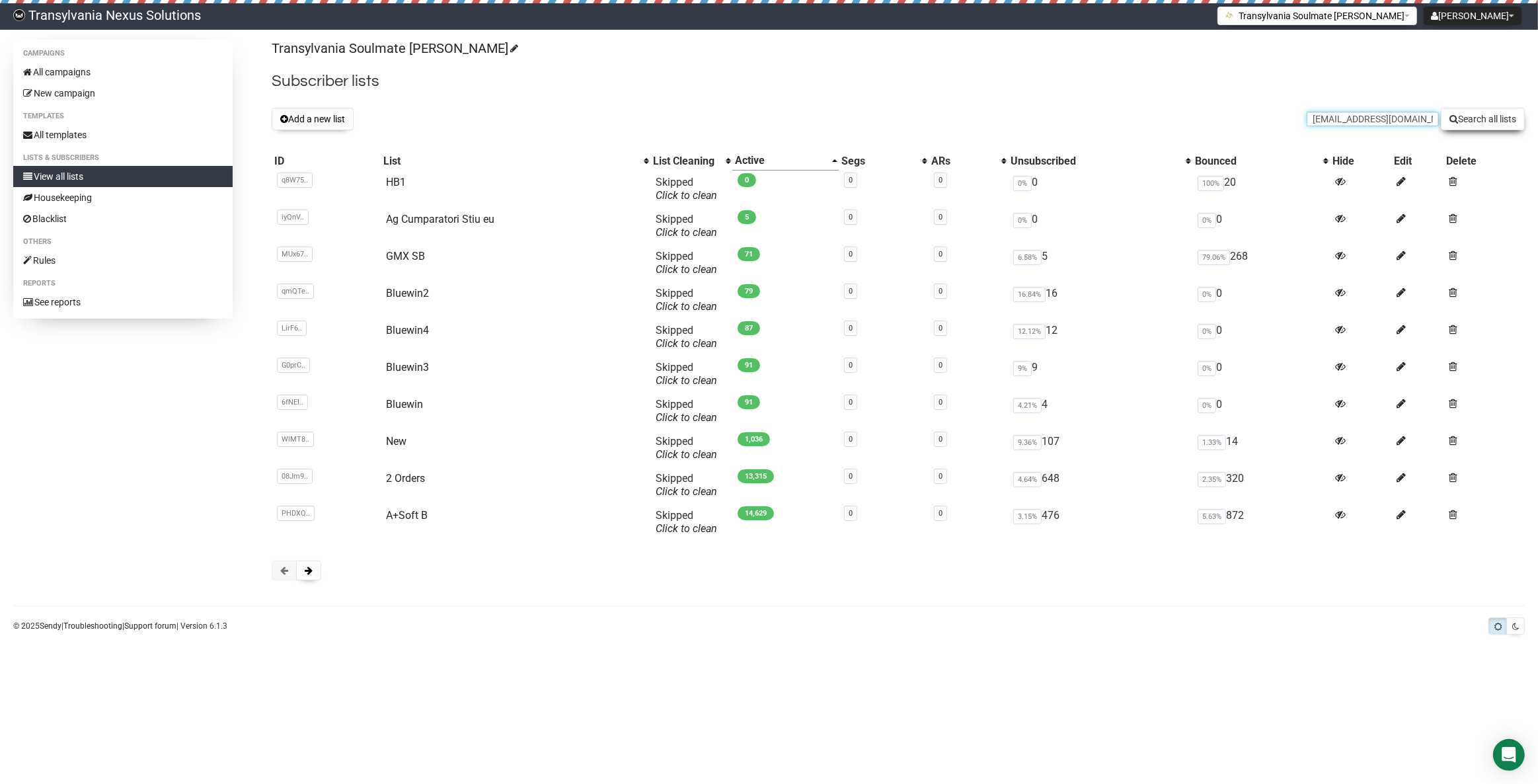
type input "lashesandmore@web.de"
click at [1509, 118] on button "Search all lists" at bounding box center [1483, 119] width 84 height 23
click at [1322, 119] on input "text" at bounding box center [1373, 119] width 133 height 15
paste input "maier.silvia02@googlemail.com"
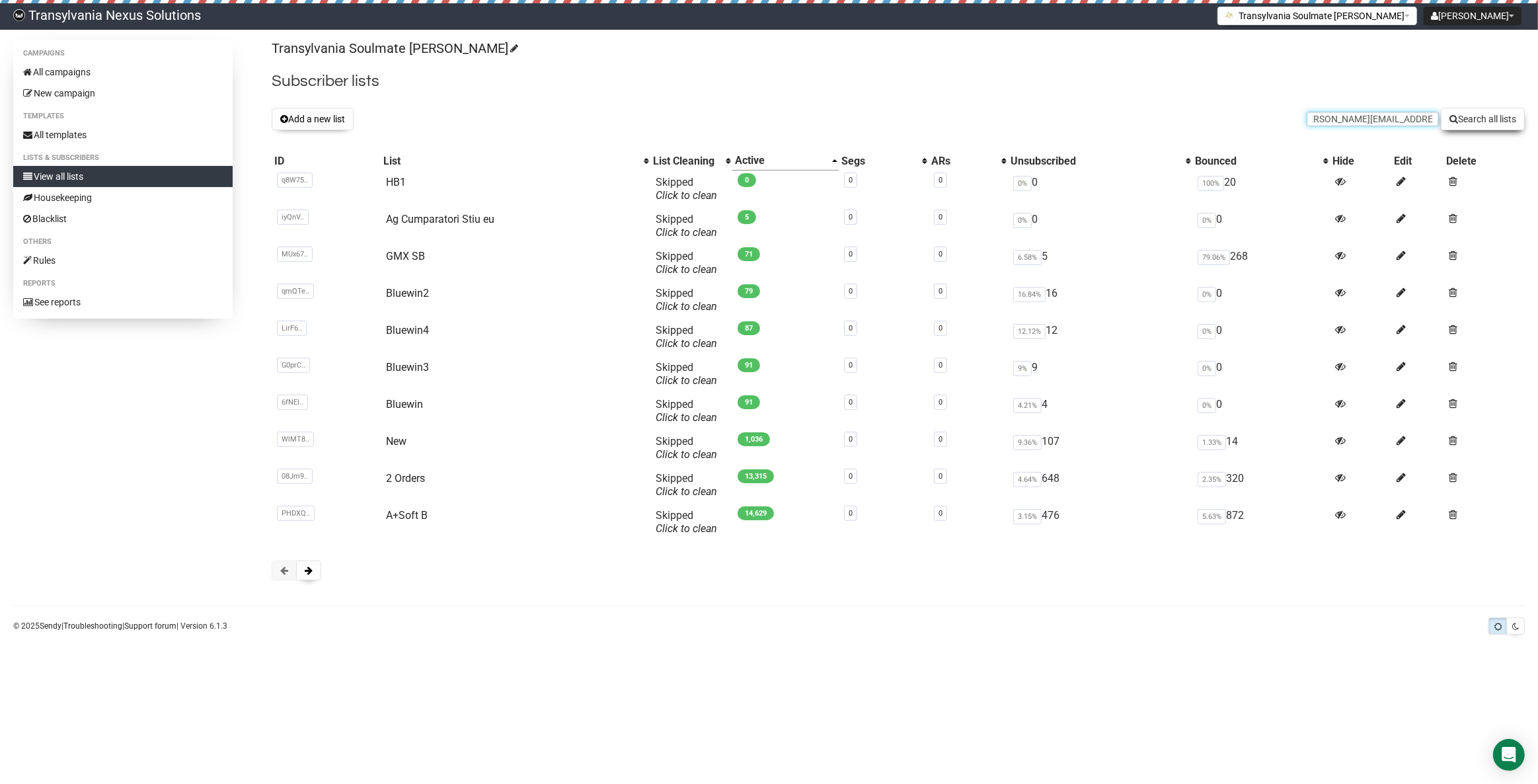
type input "maier.silvia02@googlemail.com"
click at [1475, 119] on button "Search all lists" at bounding box center [1483, 119] width 84 height 23
click at [1322, 112] on input "text" at bounding box center [1373, 119] width 133 height 15
paste input "maier.silvia02@googlemail.com"
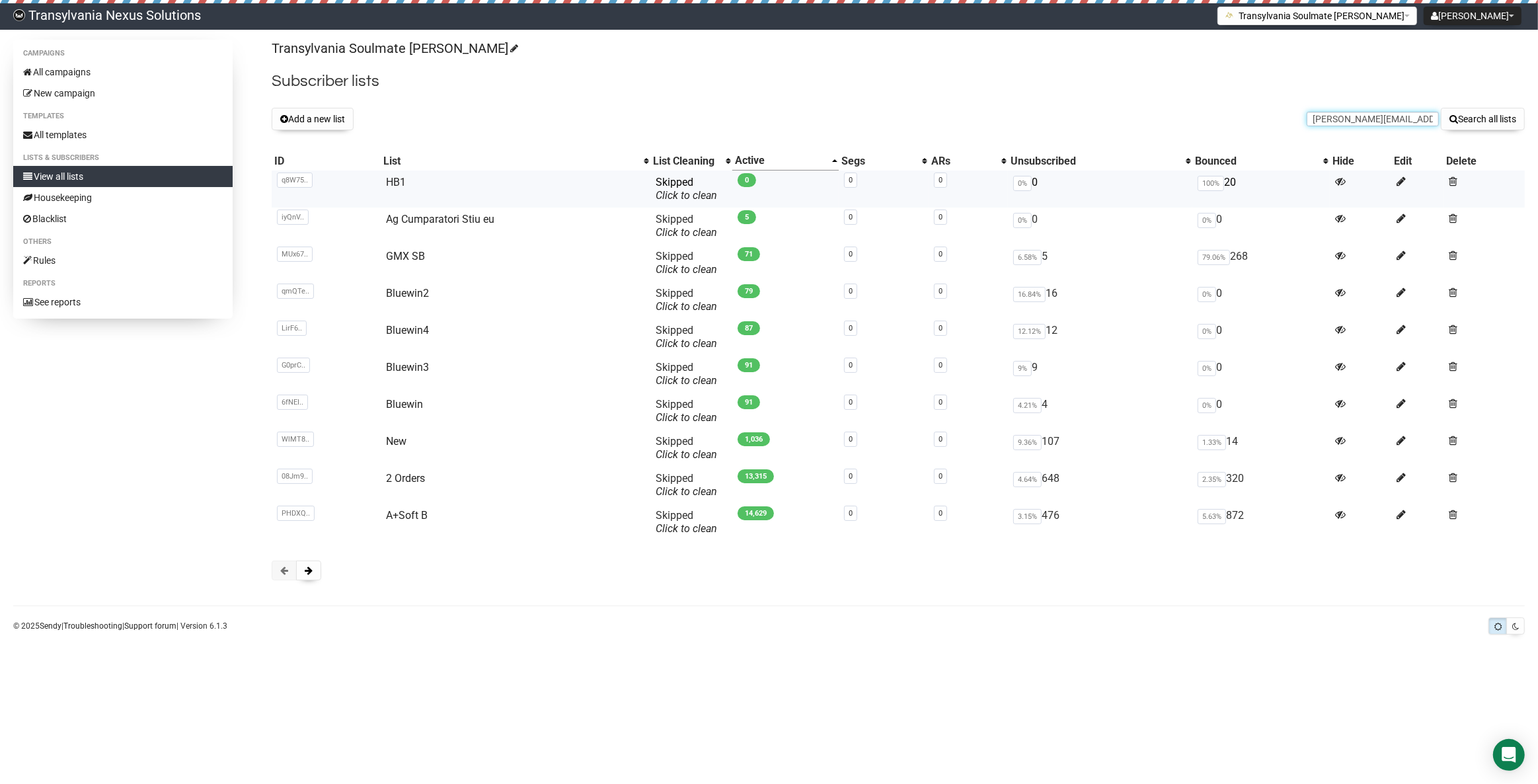
scroll to position [0, 13]
type input "maier.silvia02@googlemail.com"
click at [1475, 117] on button "Search all lists" at bounding box center [1483, 119] width 84 height 23
click at [314, 571] on button at bounding box center [308, 570] width 25 height 20
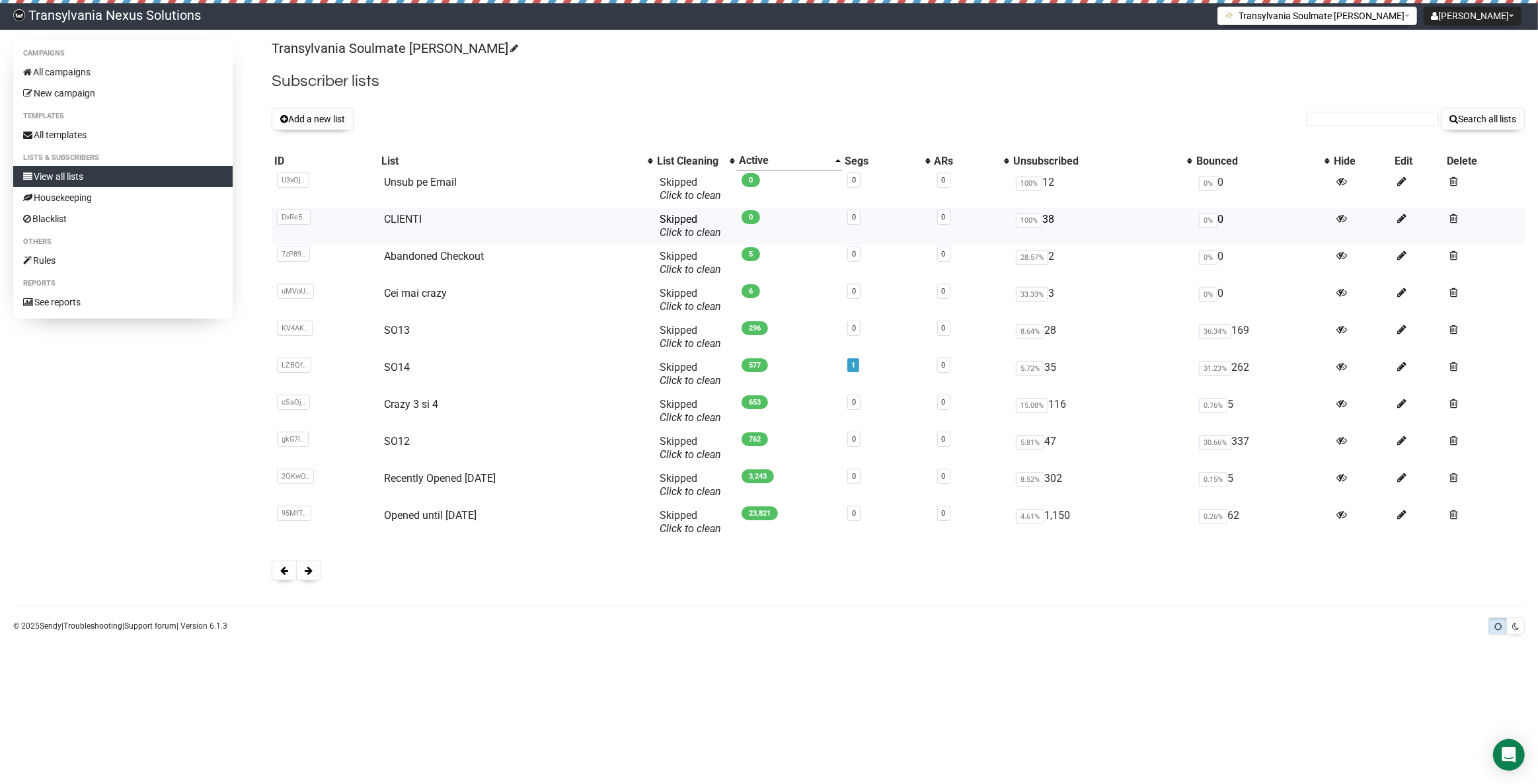
click at [420, 218] on td "CLIENTI" at bounding box center [516, 226] width 276 height 37
click at [400, 217] on link "CLIENTI" at bounding box center [403, 219] width 37 height 12
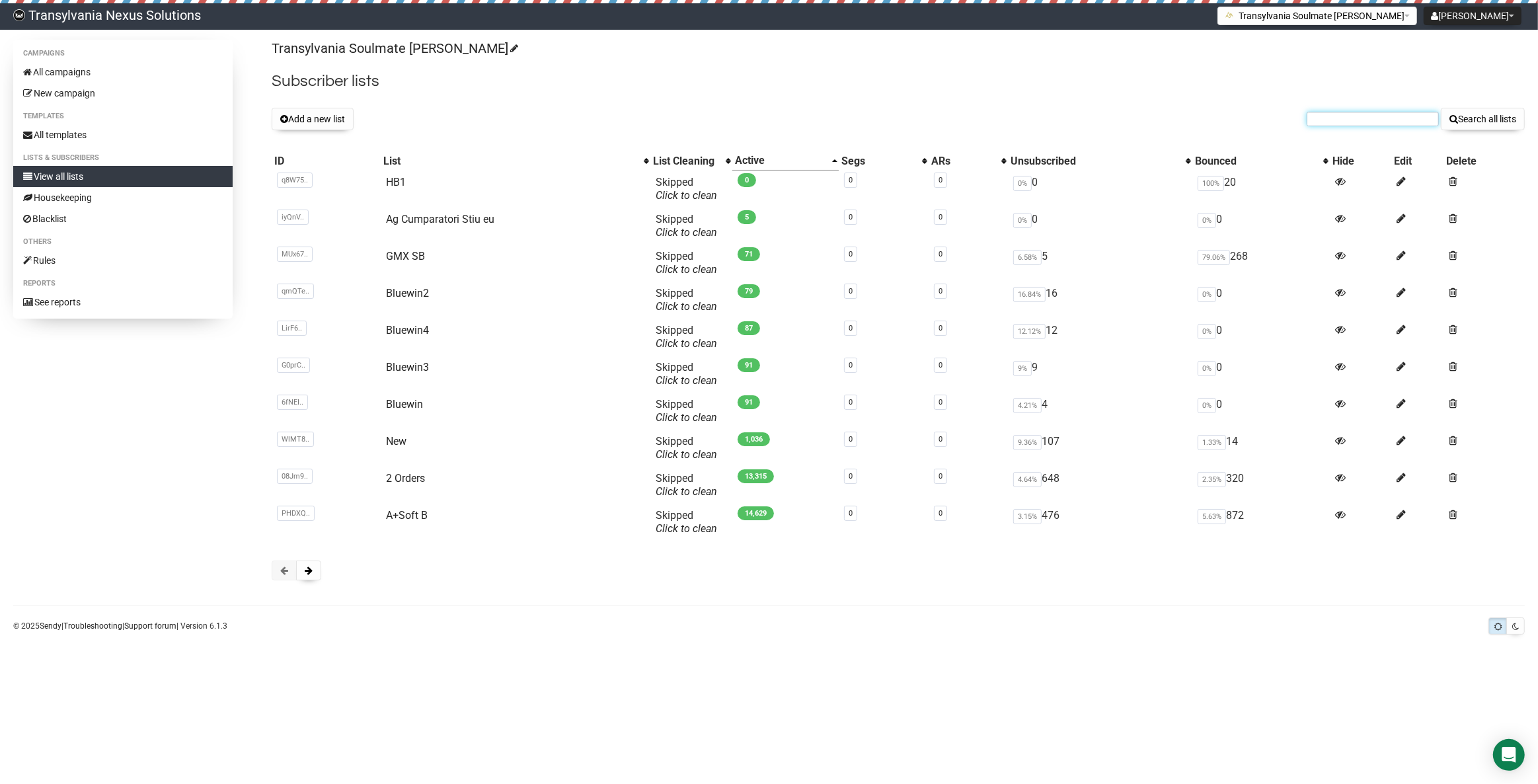
paste input "[PERSON_NAME][EMAIL_ADDRESS][DOMAIN_NAME]"
type input "[PERSON_NAME][EMAIL_ADDRESS][DOMAIN_NAME]"
click at [1514, 111] on button "Search all lists" at bounding box center [1483, 119] width 84 height 23
